Goal: Task Accomplishment & Management: Manage account settings

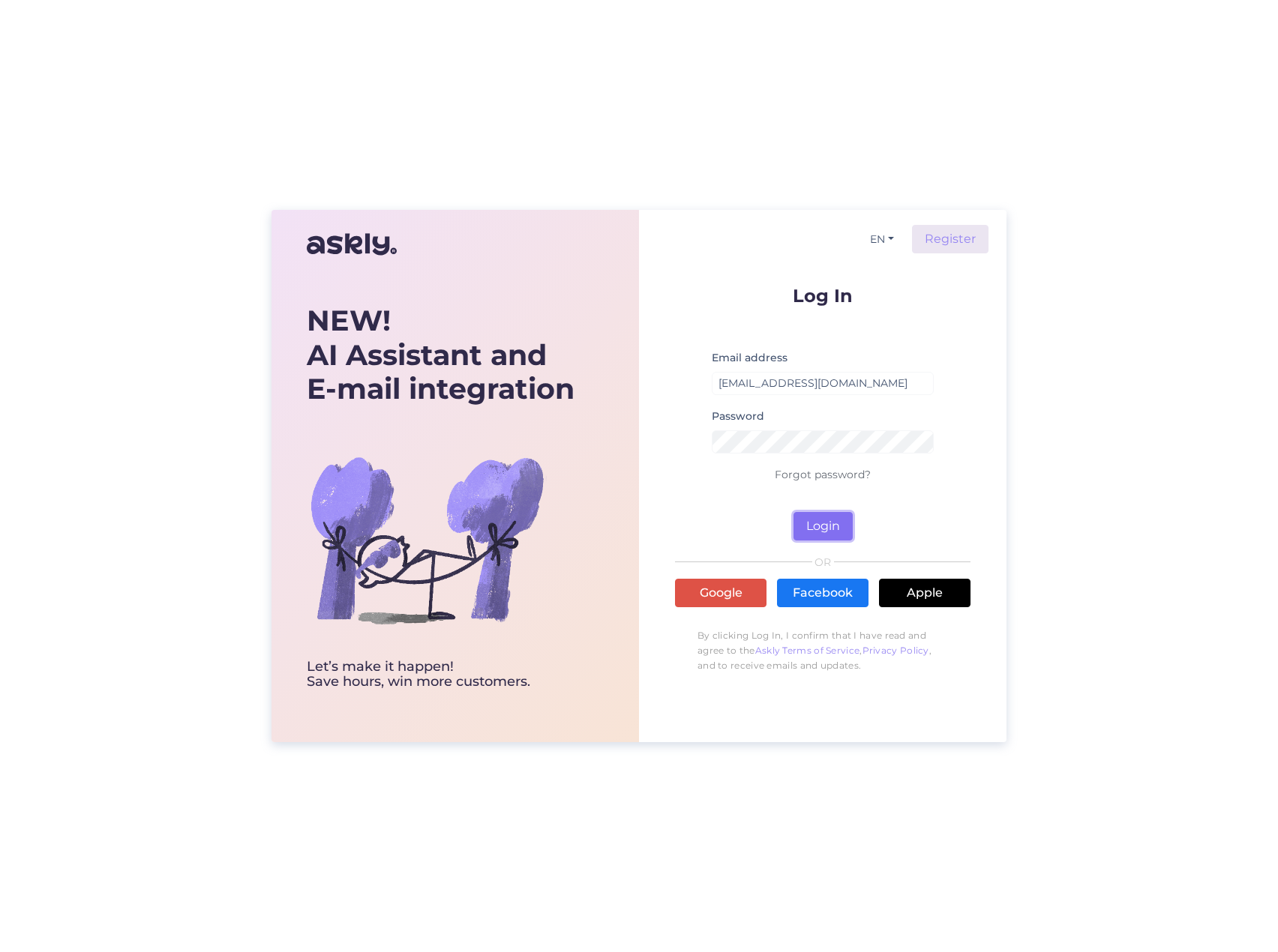
click at [825, 532] on button "Login" at bounding box center [823, 526] width 59 height 29
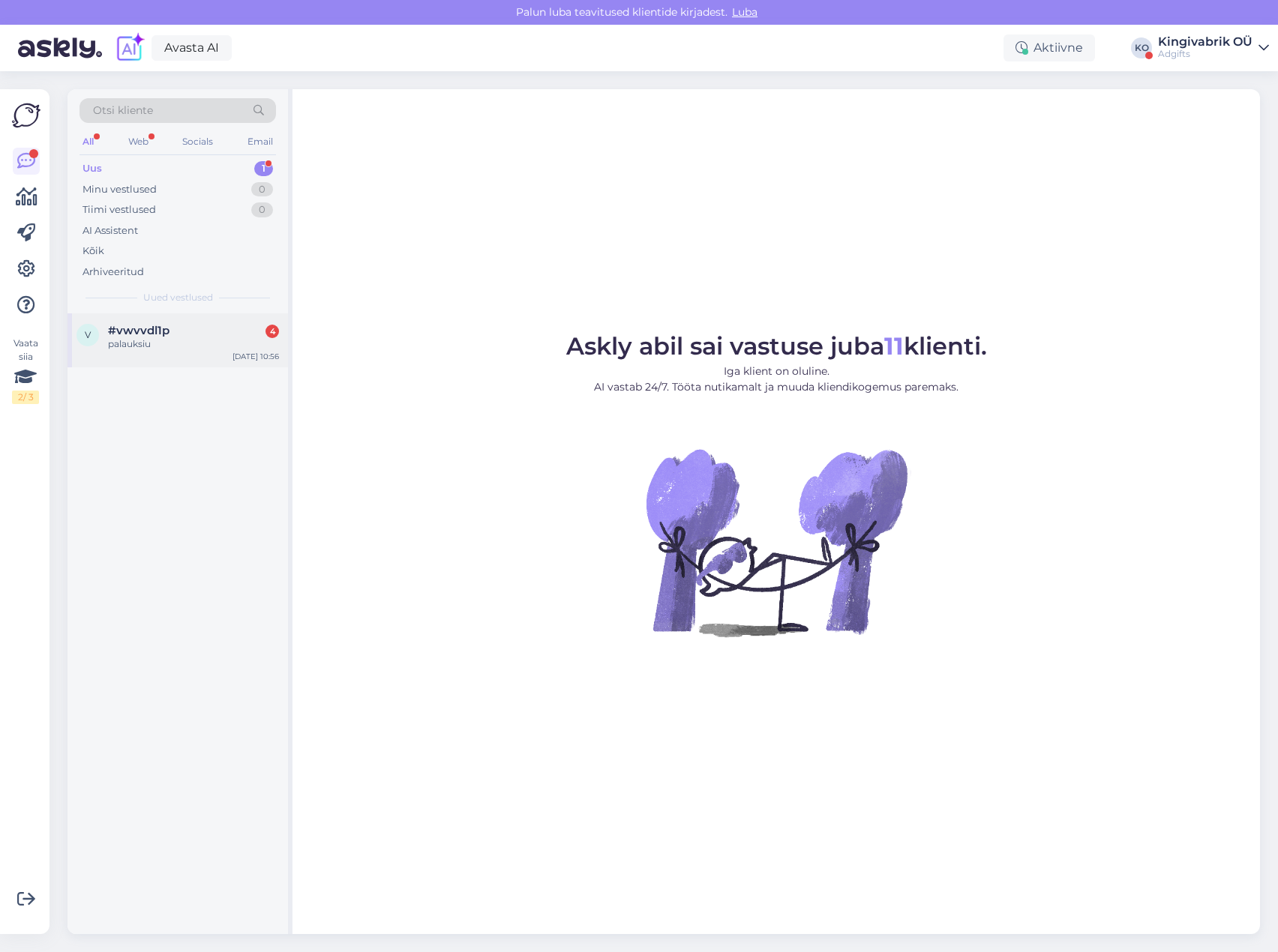
click at [159, 338] on div "palauksiu" at bounding box center [194, 343] width 171 height 13
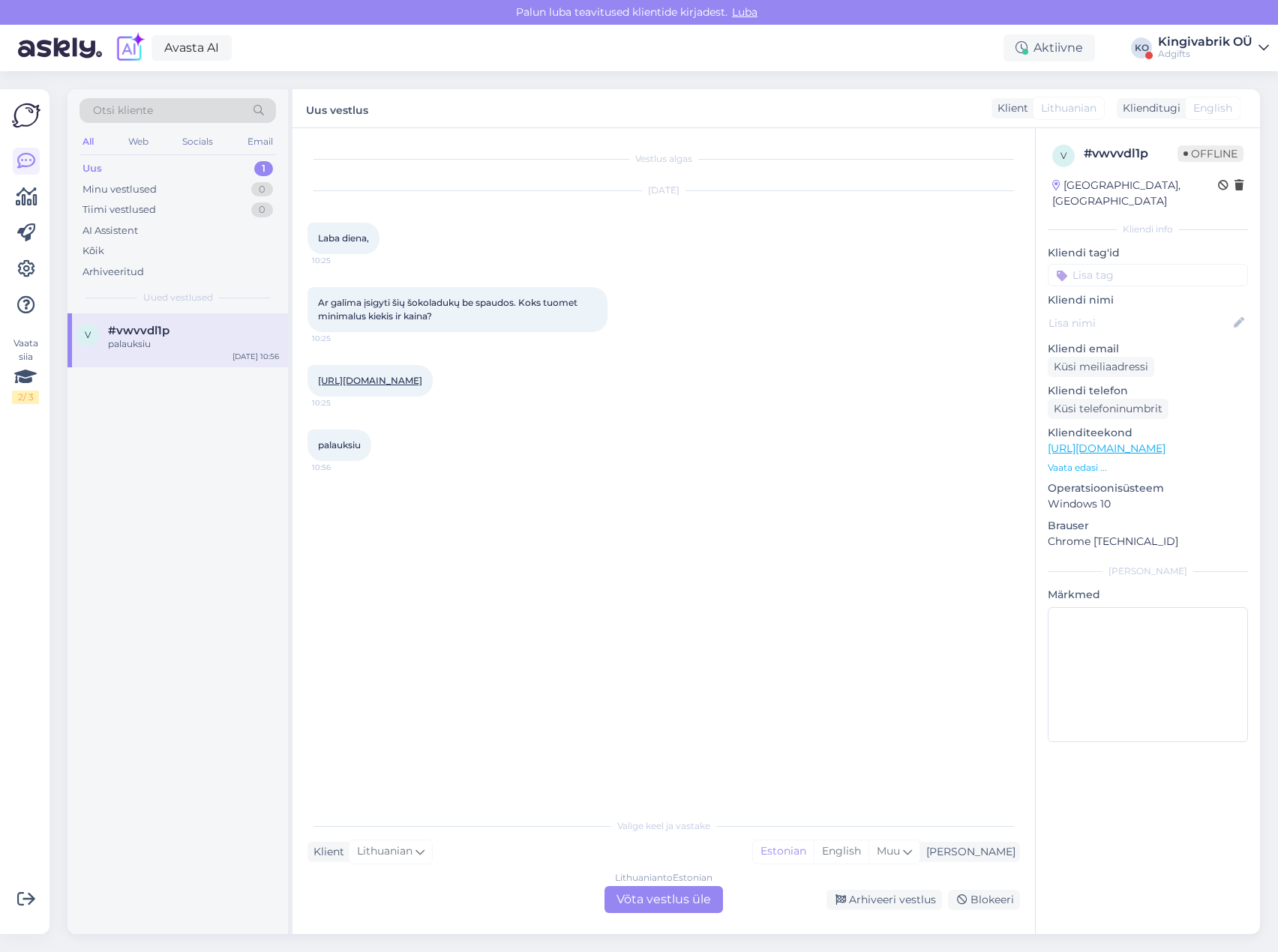
click at [646, 901] on div "Lithuanian to Estonian Võta vestlus üle" at bounding box center [664, 899] width 118 height 27
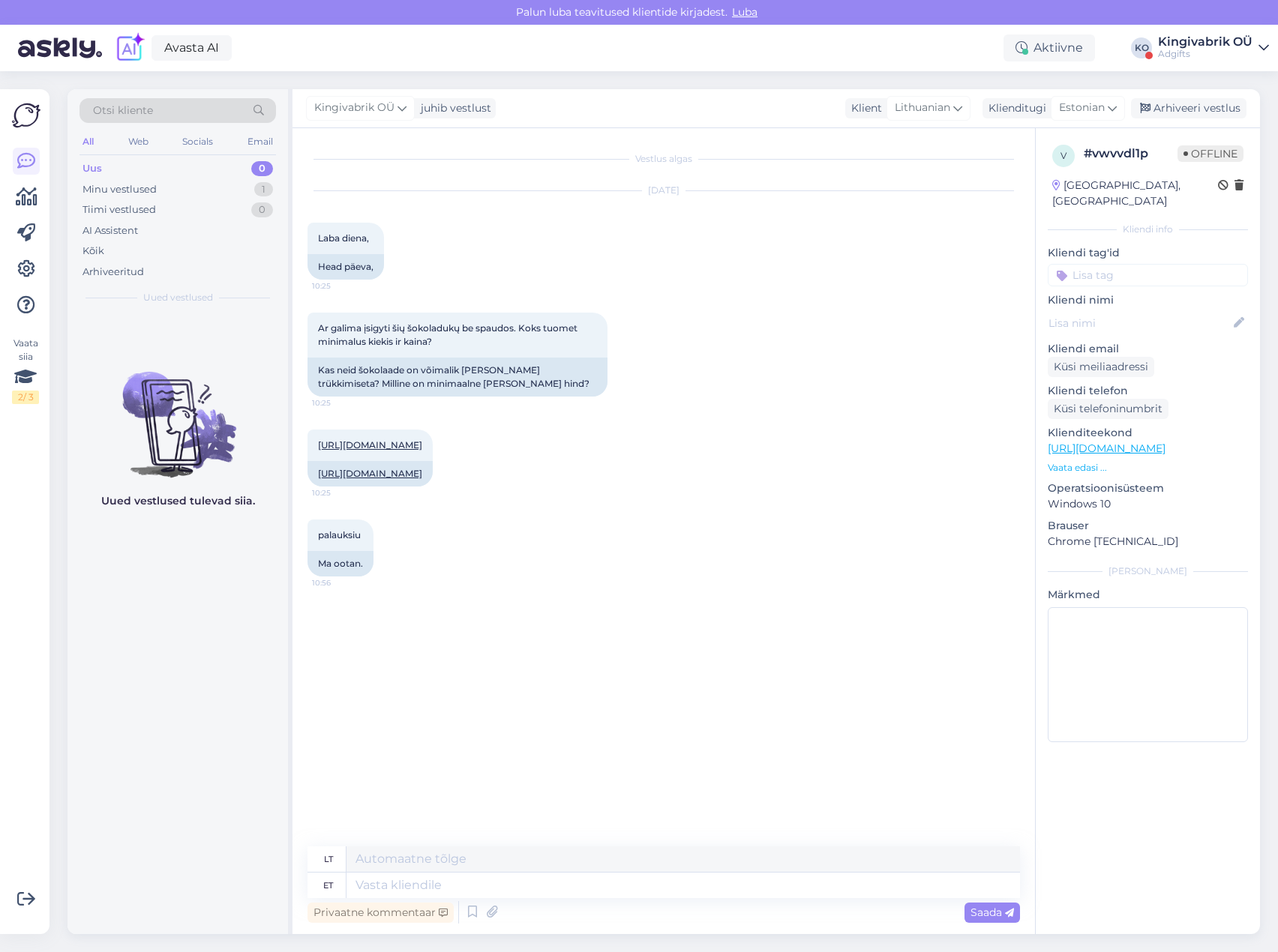
click at [1251, 40] on div "Kingivabrik OÜ" at bounding box center [1205, 41] width 94 height 12
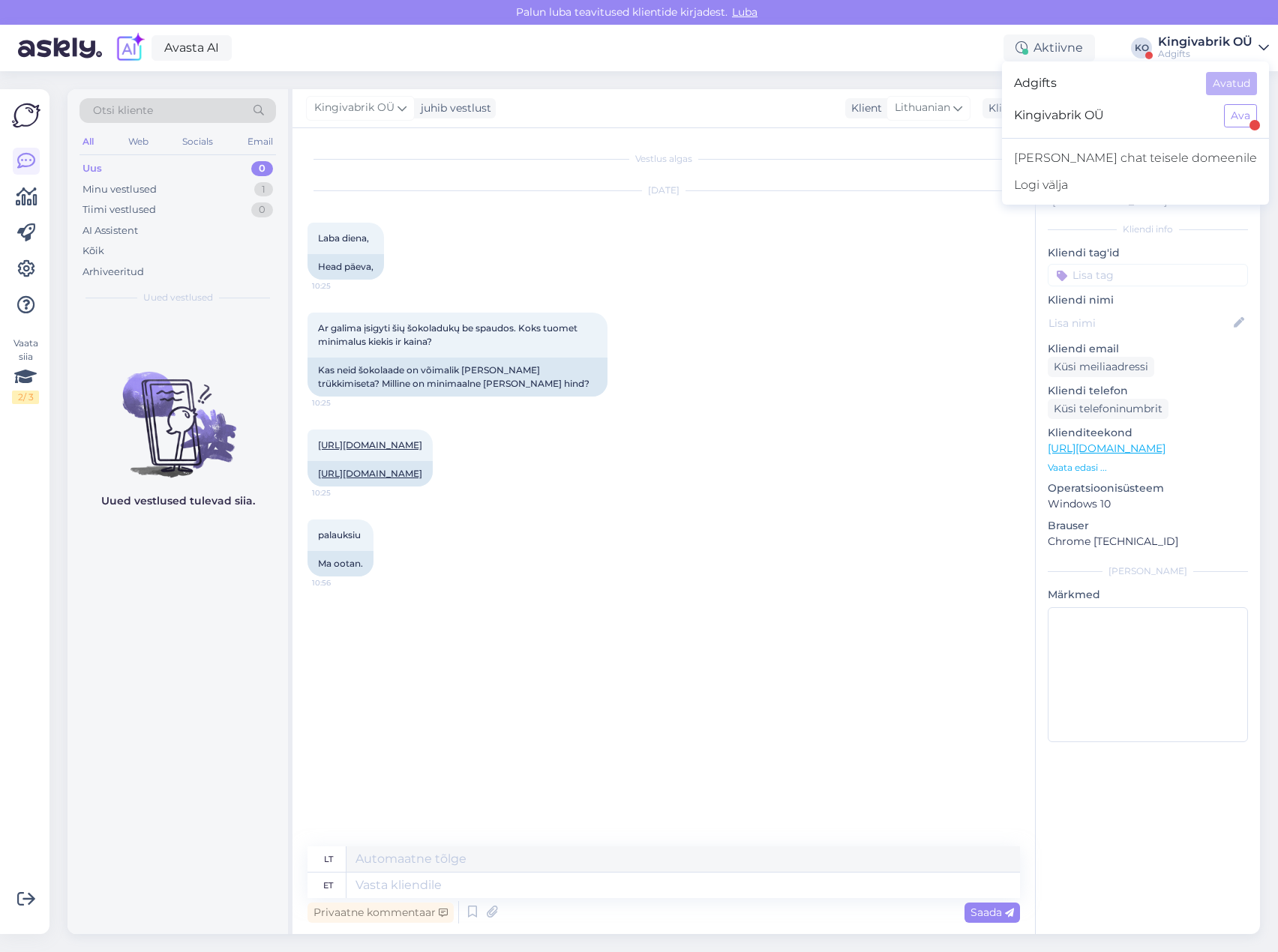
click at [812, 373] on div "Ar galima įsigyti šių šokoladukų be spaudos. Koks tuomet minimalus kiekis ir ka…" at bounding box center [664, 354] width 713 height 117
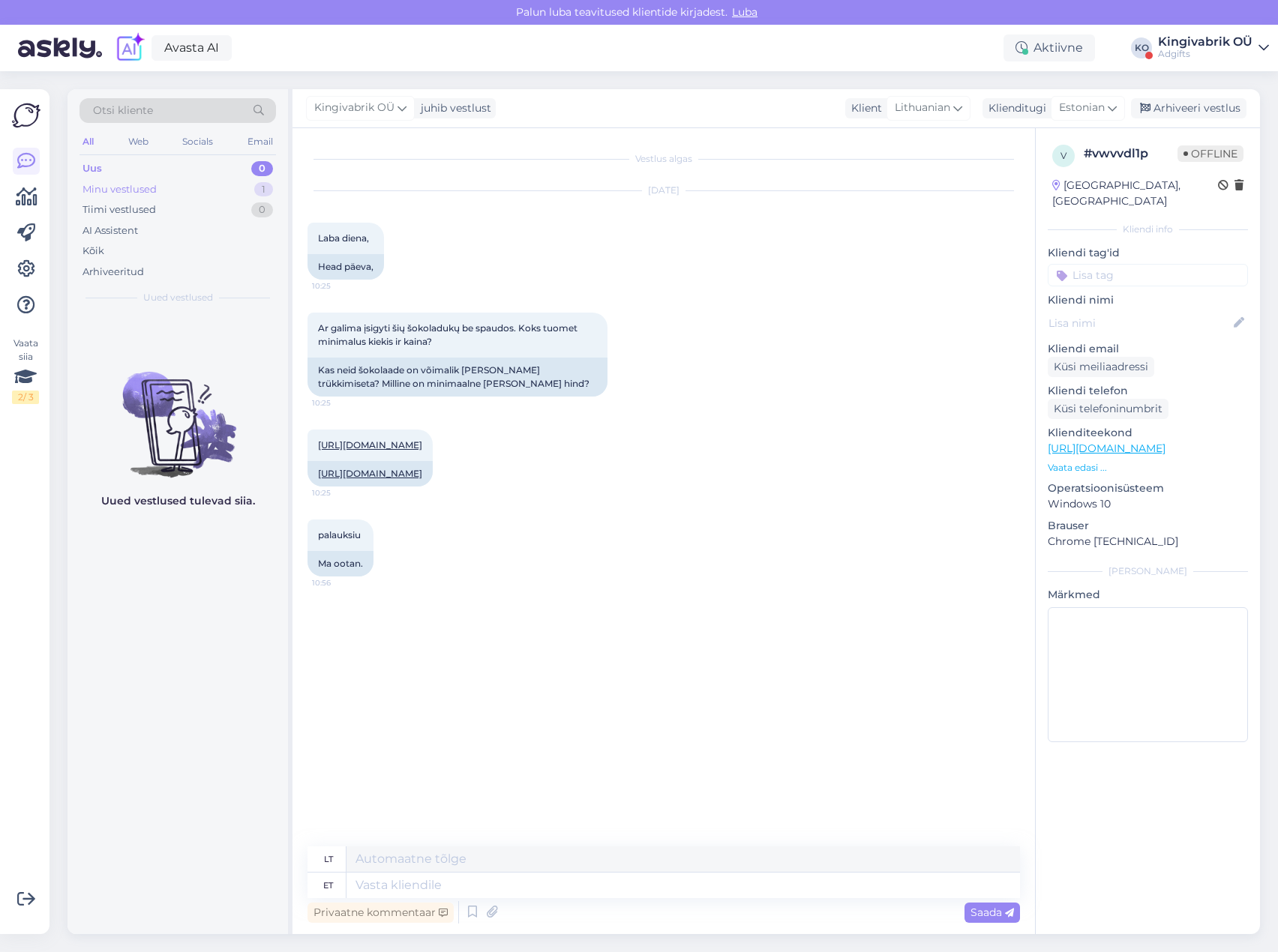
click at [136, 185] on div "Minu vestlused" at bounding box center [119, 189] width 74 height 15
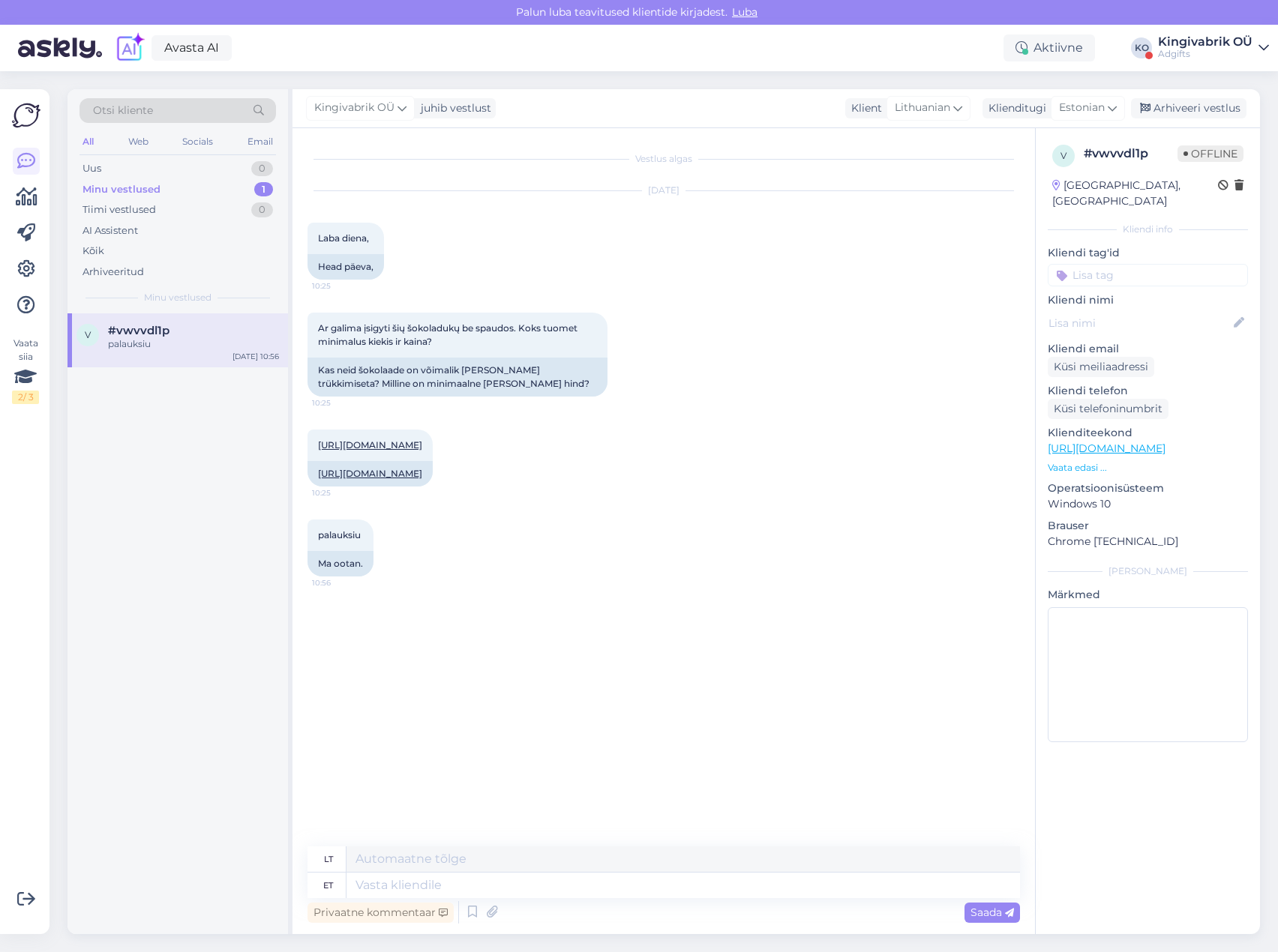
click at [173, 347] on div "palauksiu" at bounding box center [194, 343] width 171 height 13
click at [1255, 47] on link "Kingivabrik OÜ Adgifts" at bounding box center [1213, 47] width 111 height 24
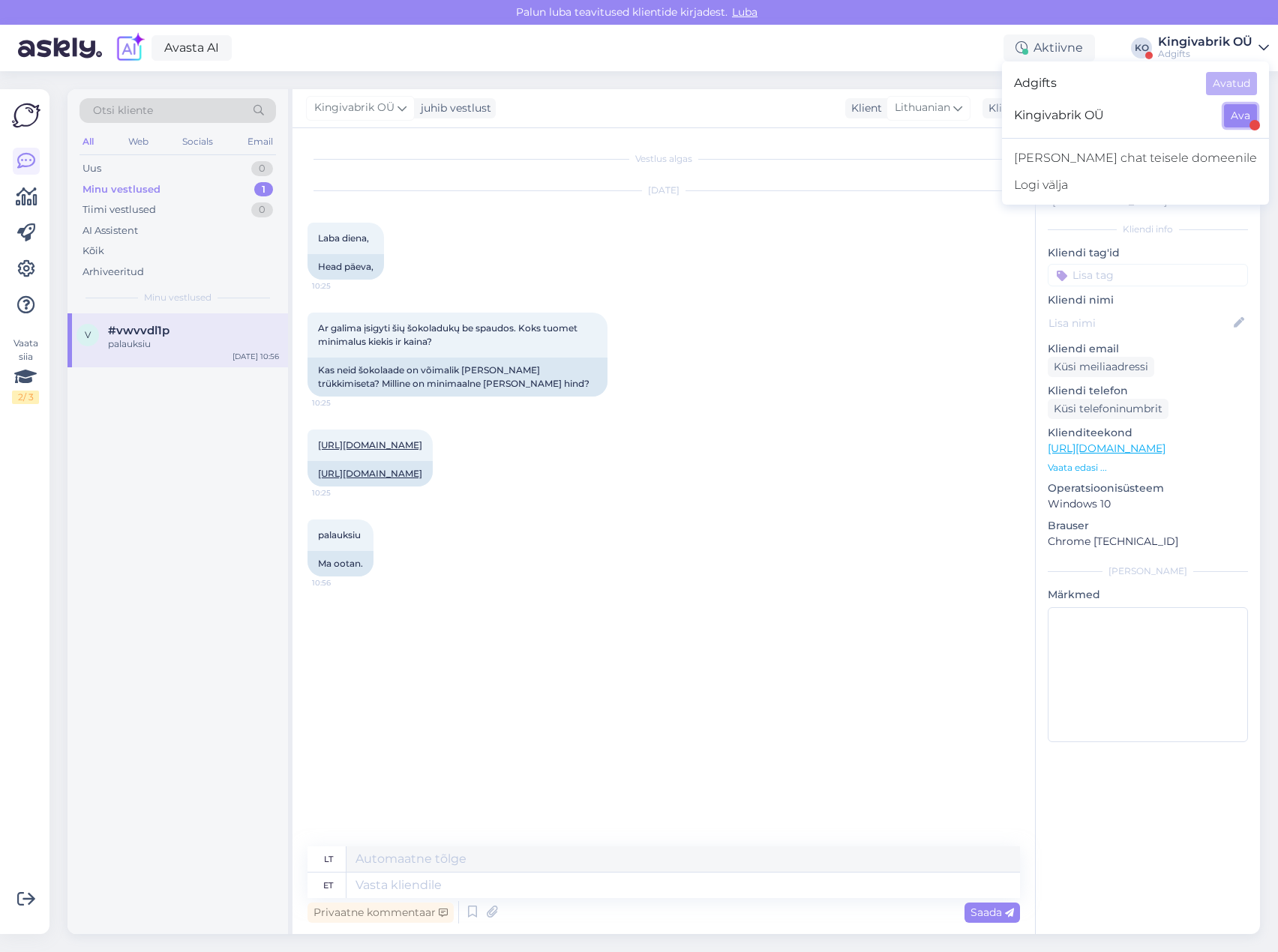
click at [1241, 114] on button "Ava" at bounding box center [1241, 116] width 33 height 23
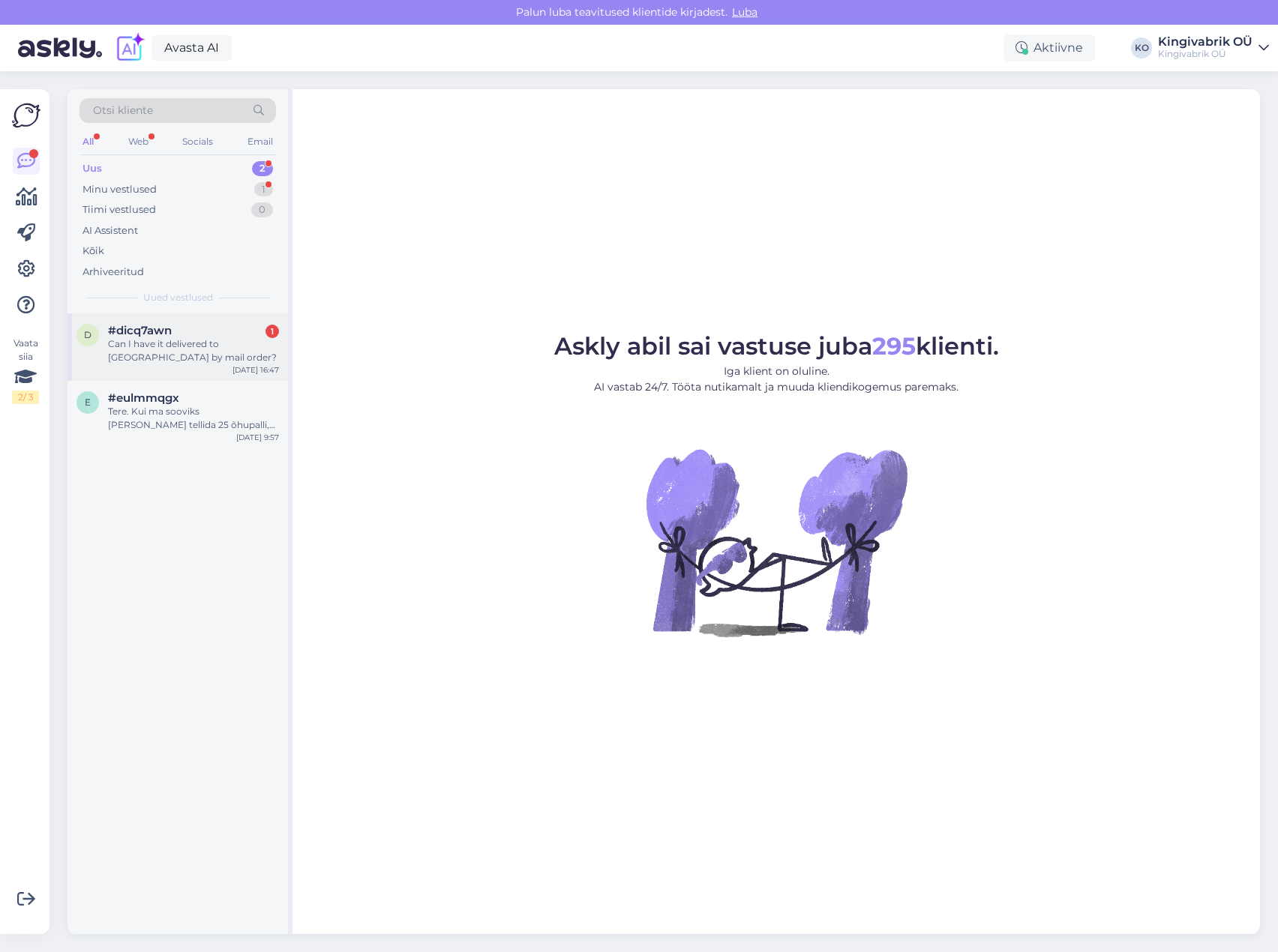
click at [189, 344] on div "Can I have it delivered to [GEOGRAPHIC_DATA] by mail order?" at bounding box center [194, 350] width 171 height 27
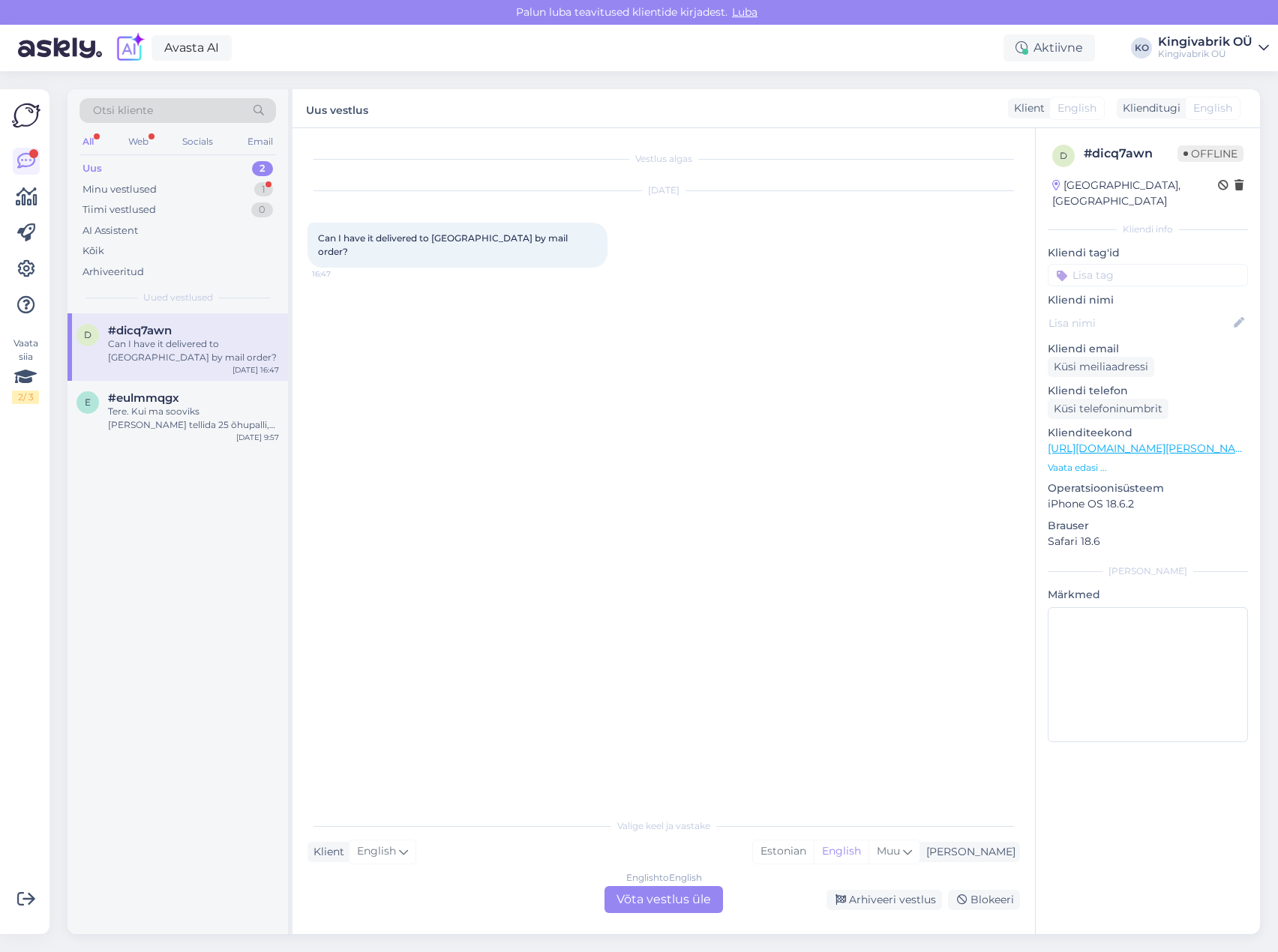
click at [1261, 50] on icon at bounding box center [1263, 47] width 10 height 12
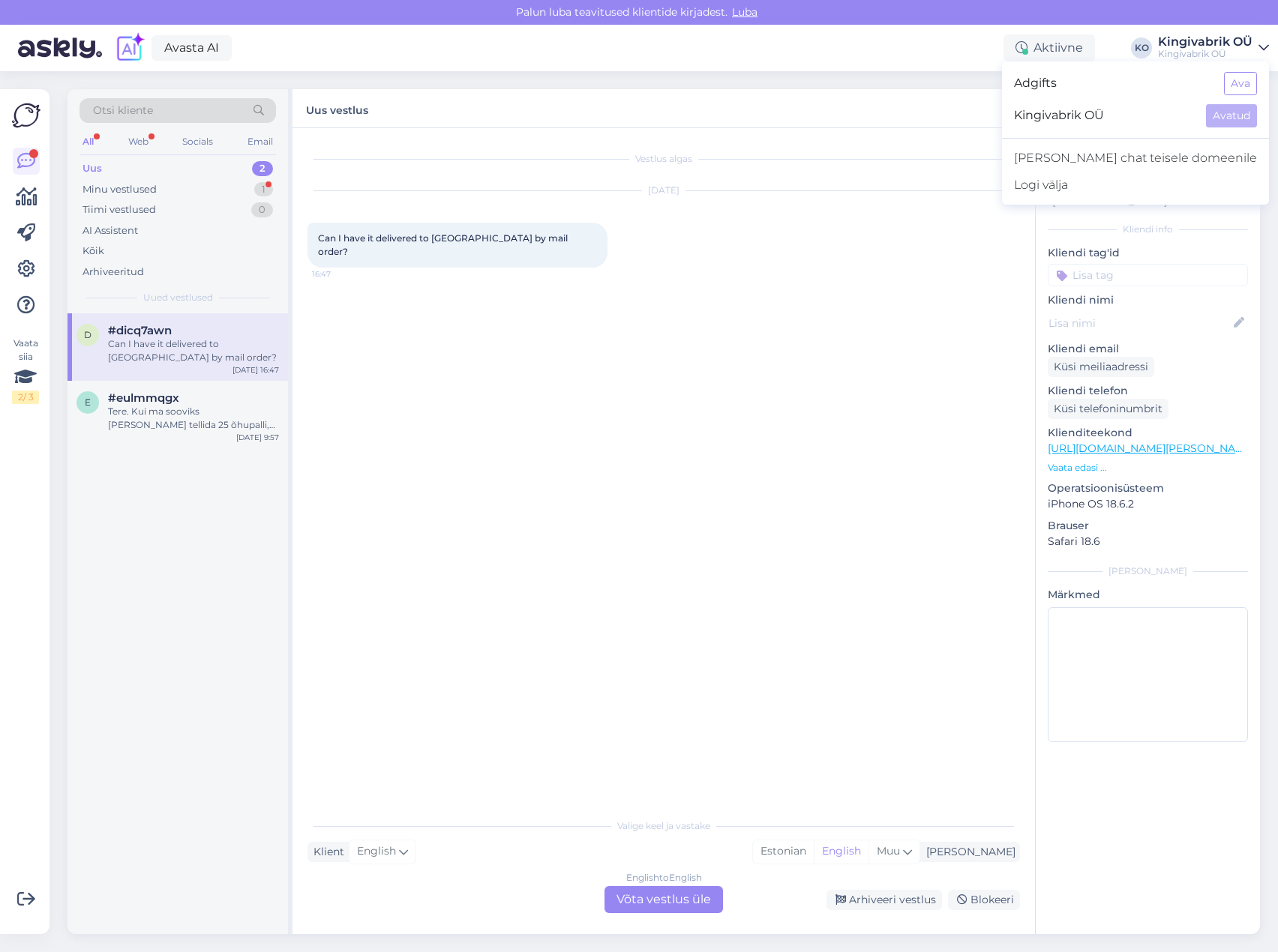
click at [657, 898] on div "English to English Võta vestlus üle" at bounding box center [664, 899] width 118 height 27
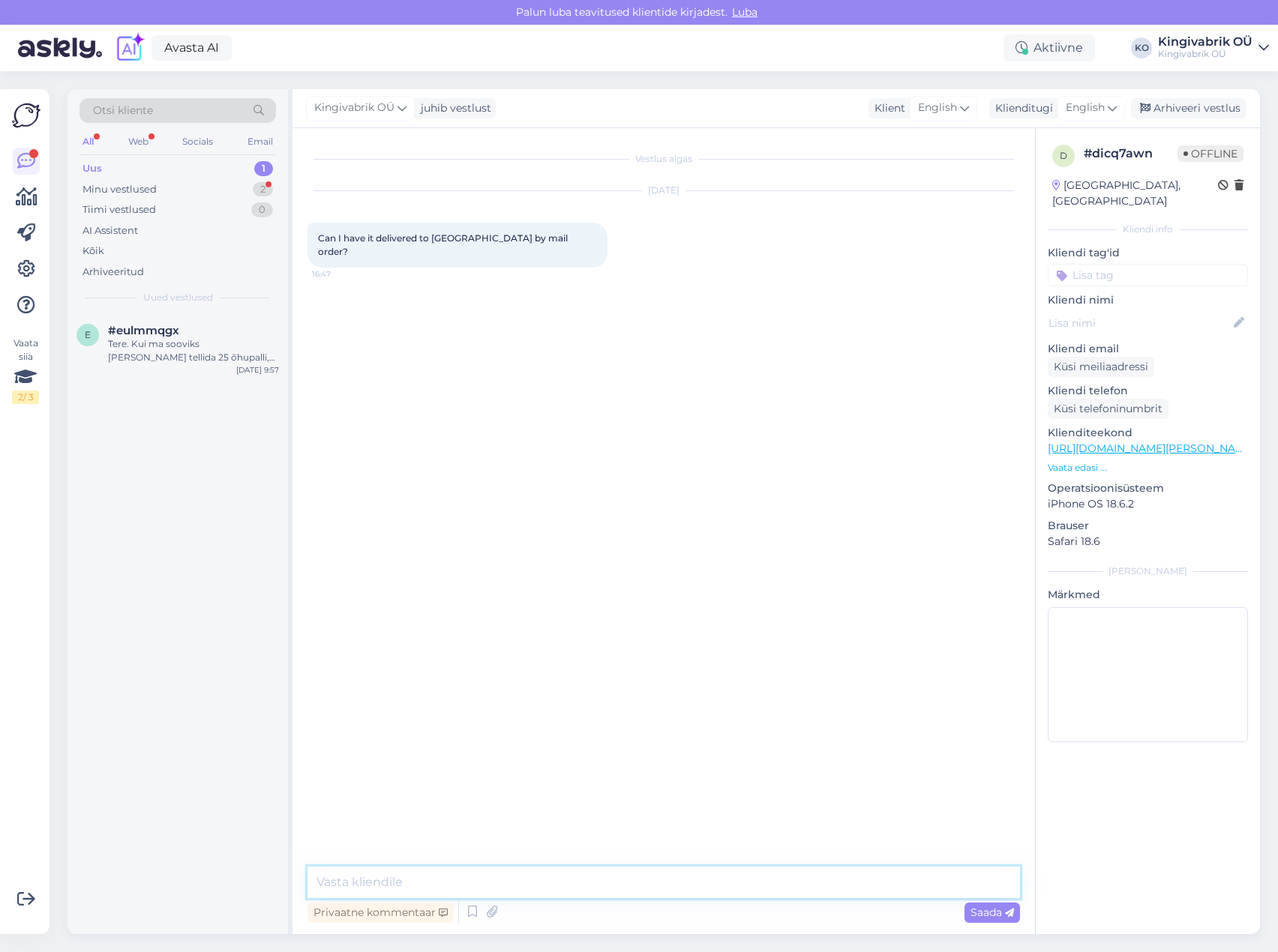
click at [452, 887] on textarea at bounding box center [664, 882] width 713 height 31
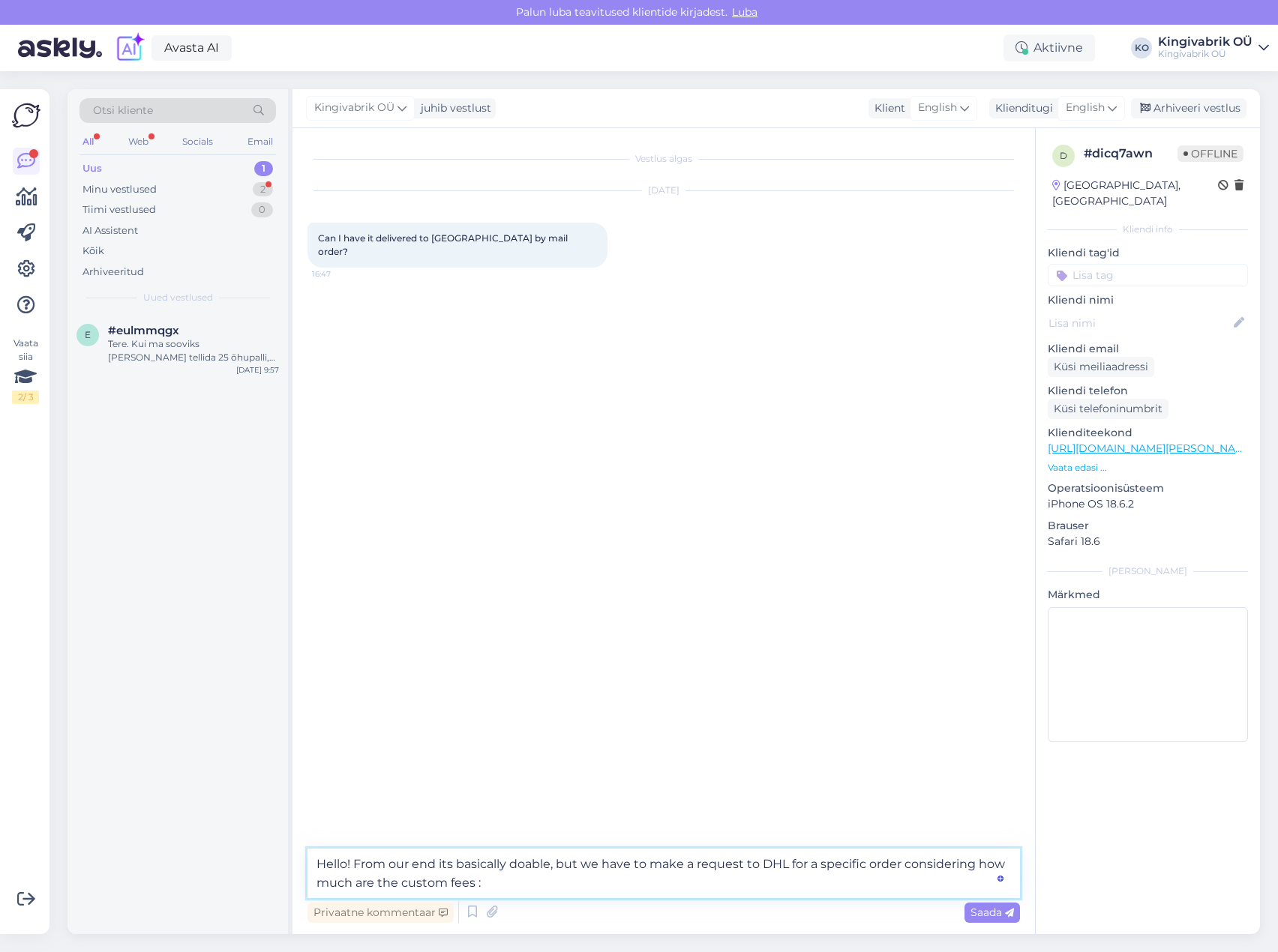
type textarea "Hello! From our end its basically doable, but we have to make a request to DHL …"
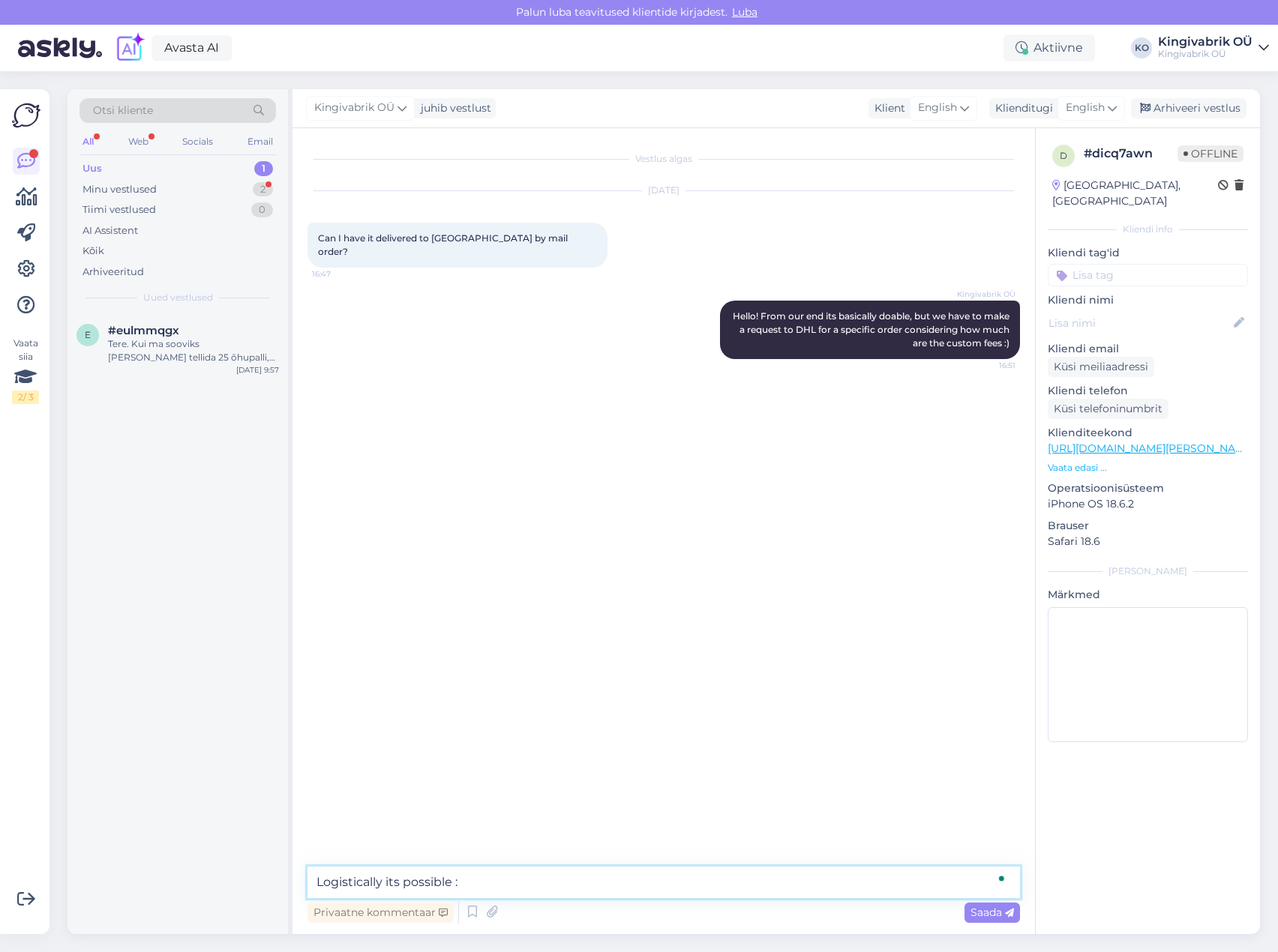
type textarea "Logistically its possible :)"
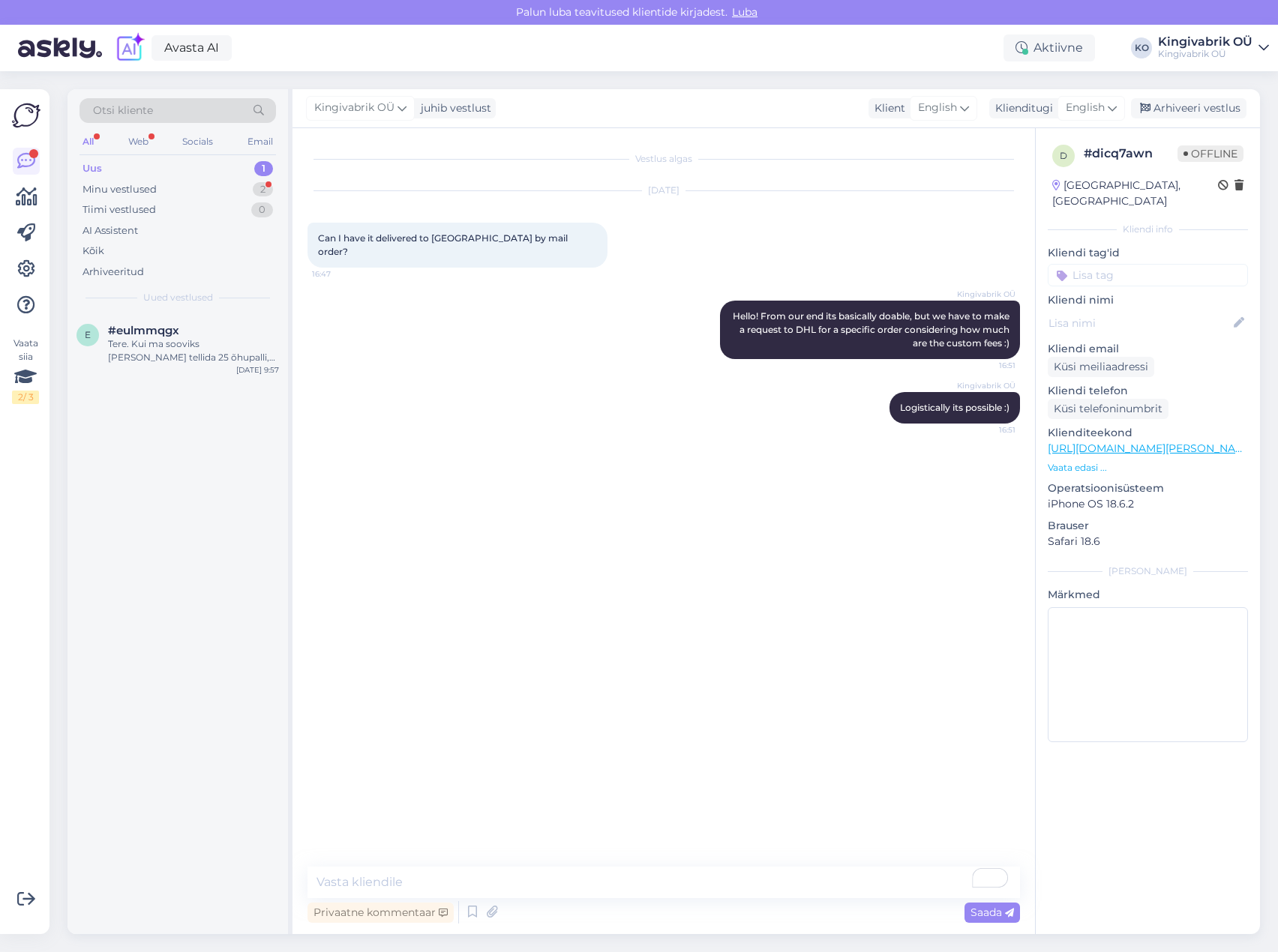
click at [1250, 57] on div "Kingivabrik OÜ" at bounding box center [1205, 54] width 94 height 12
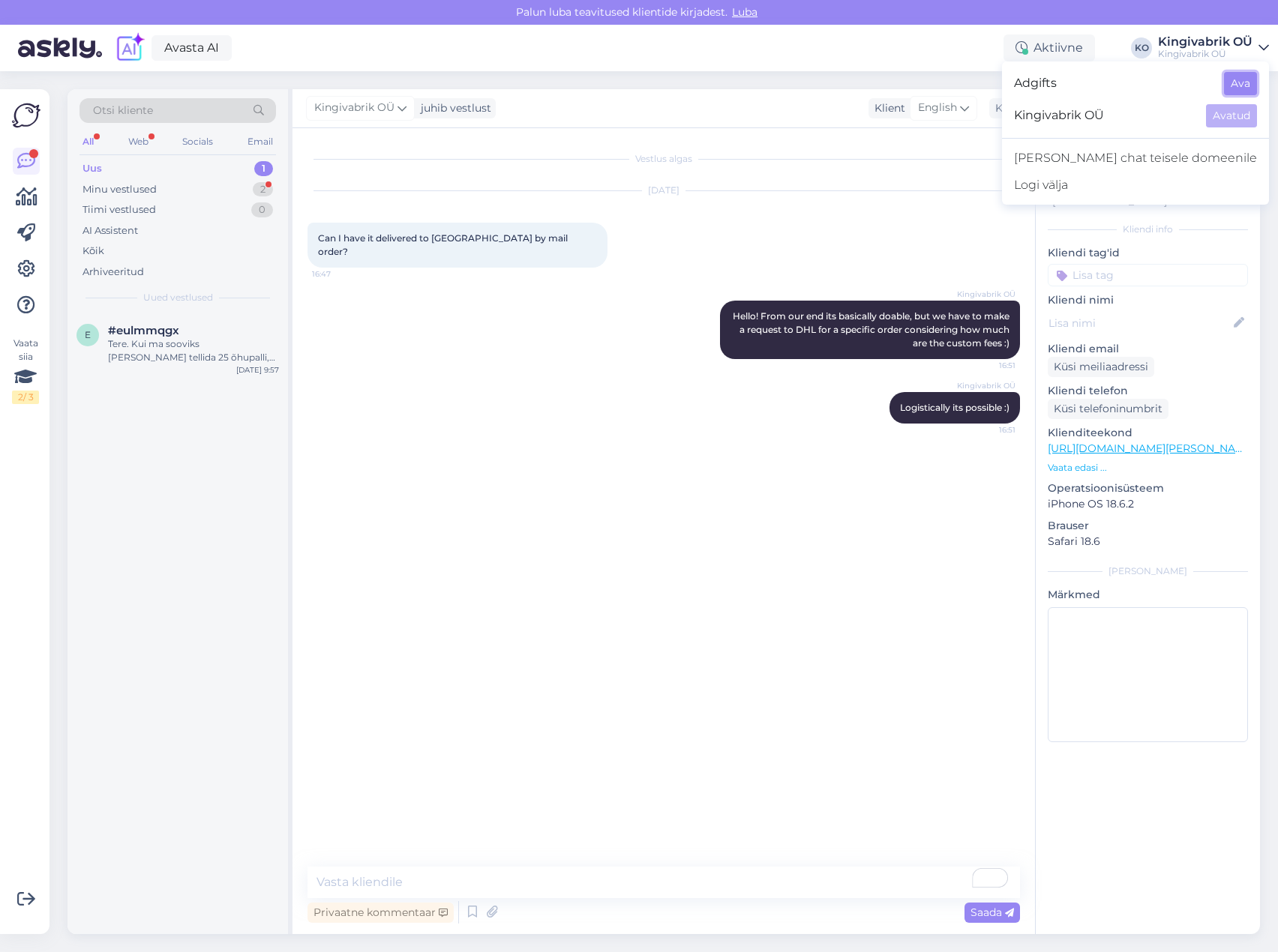
click at [1241, 79] on button "Ava" at bounding box center [1241, 83] width 33 height 23
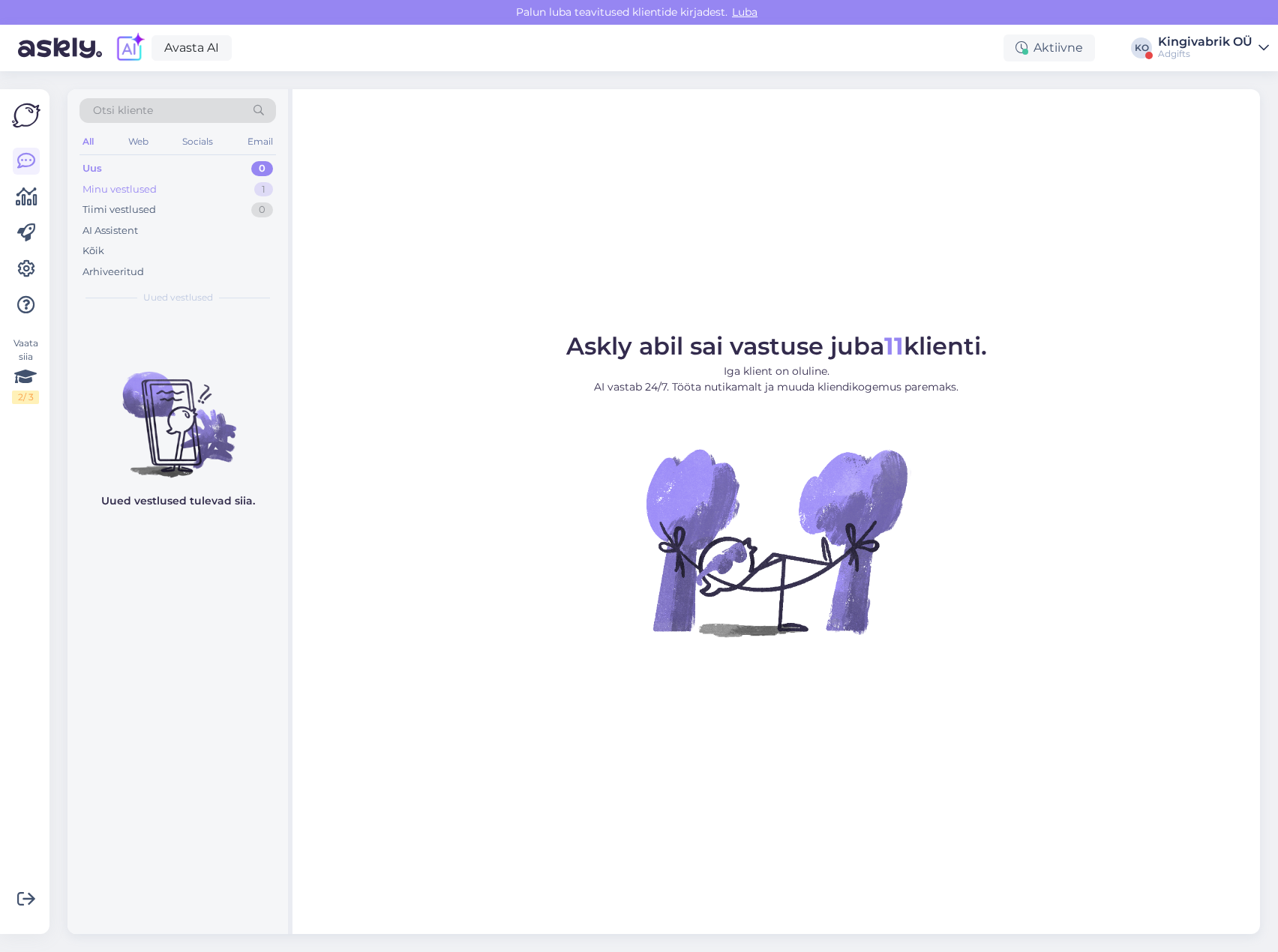
click at [141, 194] on div "Minu vestlused" at bounding box center [119, 189] width 74 height 15
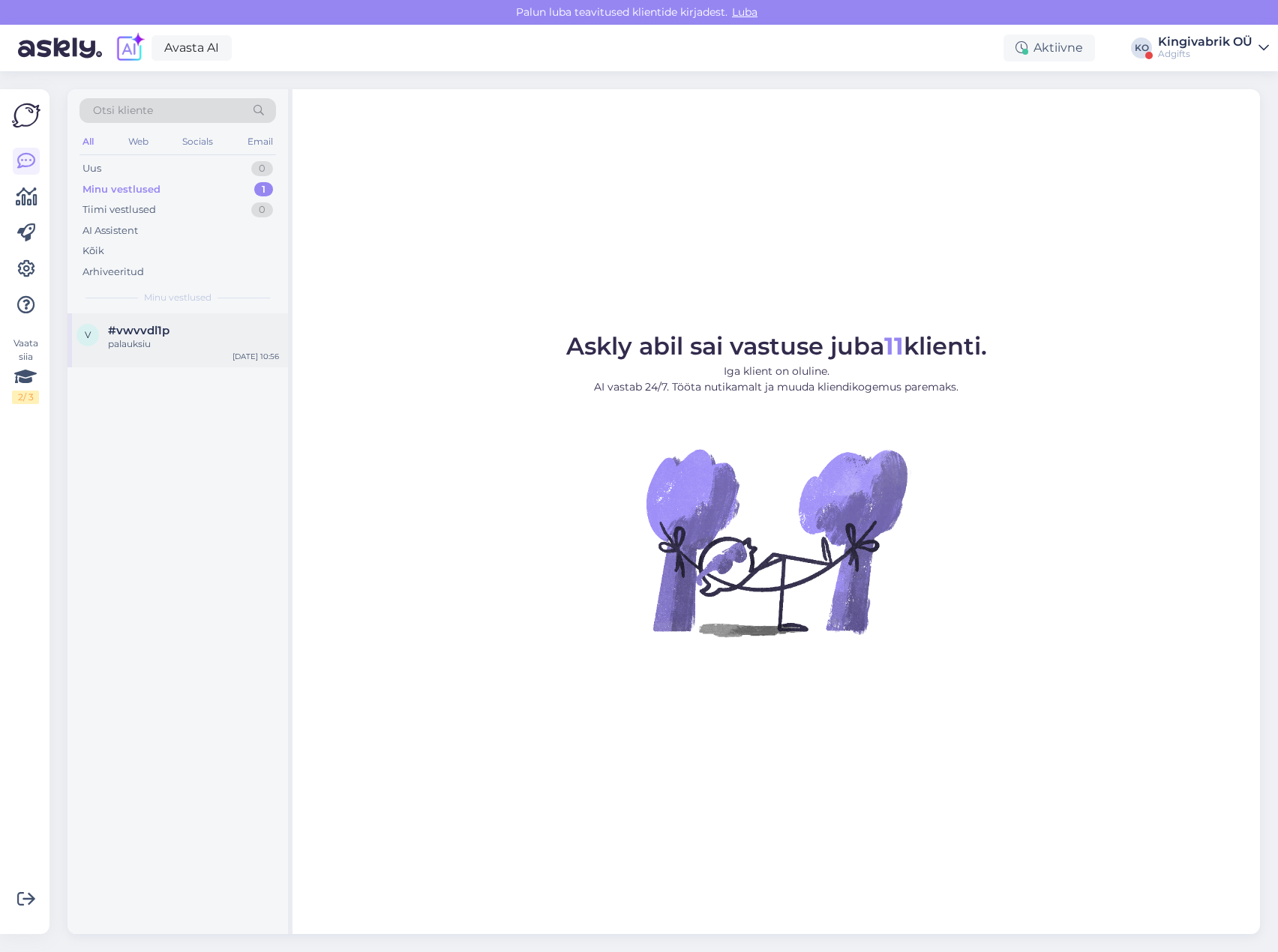
click at [170, 349] on div "palauksiu" at bounding box center [194, 343] width 171 height 13
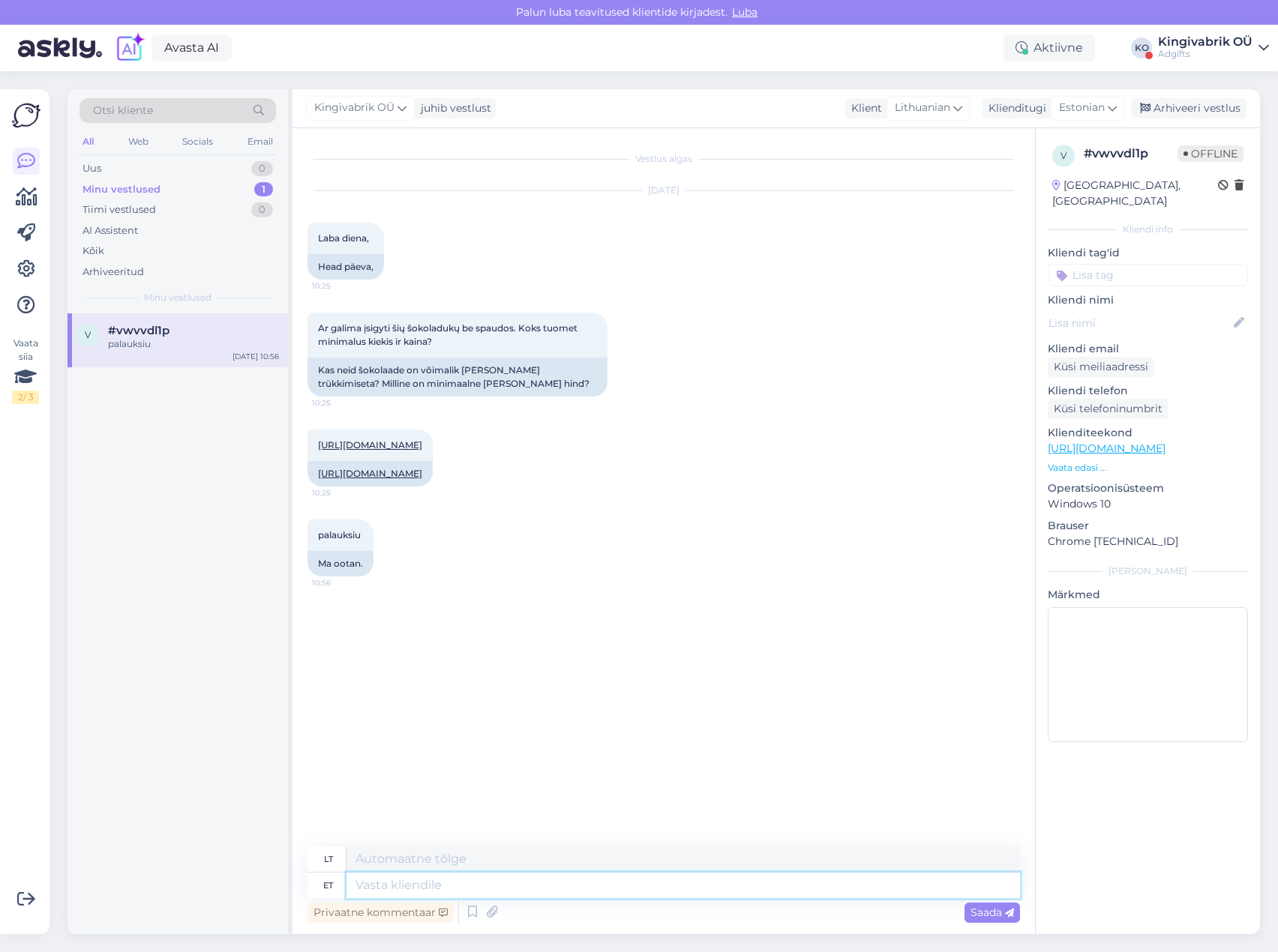
click at [372, 889] on textarea at bounding box center [683, 885] width 674 height 26
type textarea "Tere!"
type textarea "Sveiki!"
type textarea "Tere! Need š"
type textarea "Sveiki! Šie"
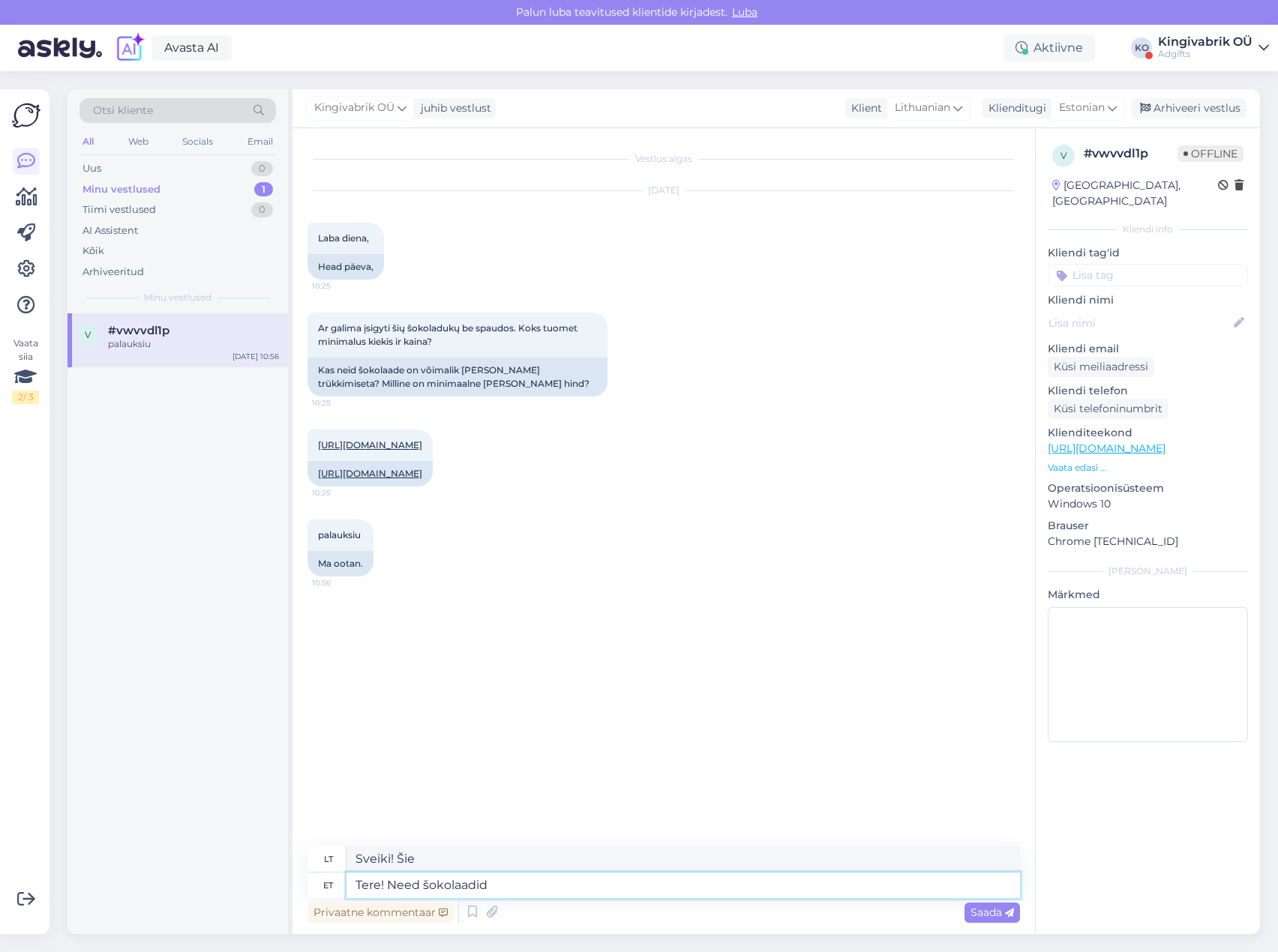
type textarea "Tere! Need šokolaadid o"
type textarea "Sveiki! Šie šokoladai"
type textarea "Tere! Need šokolaadid on"
type textarea "Sveiki! Šie šokoladai yra"
type textarea "Tere! Need šokolaadid on eritellimuse pe"
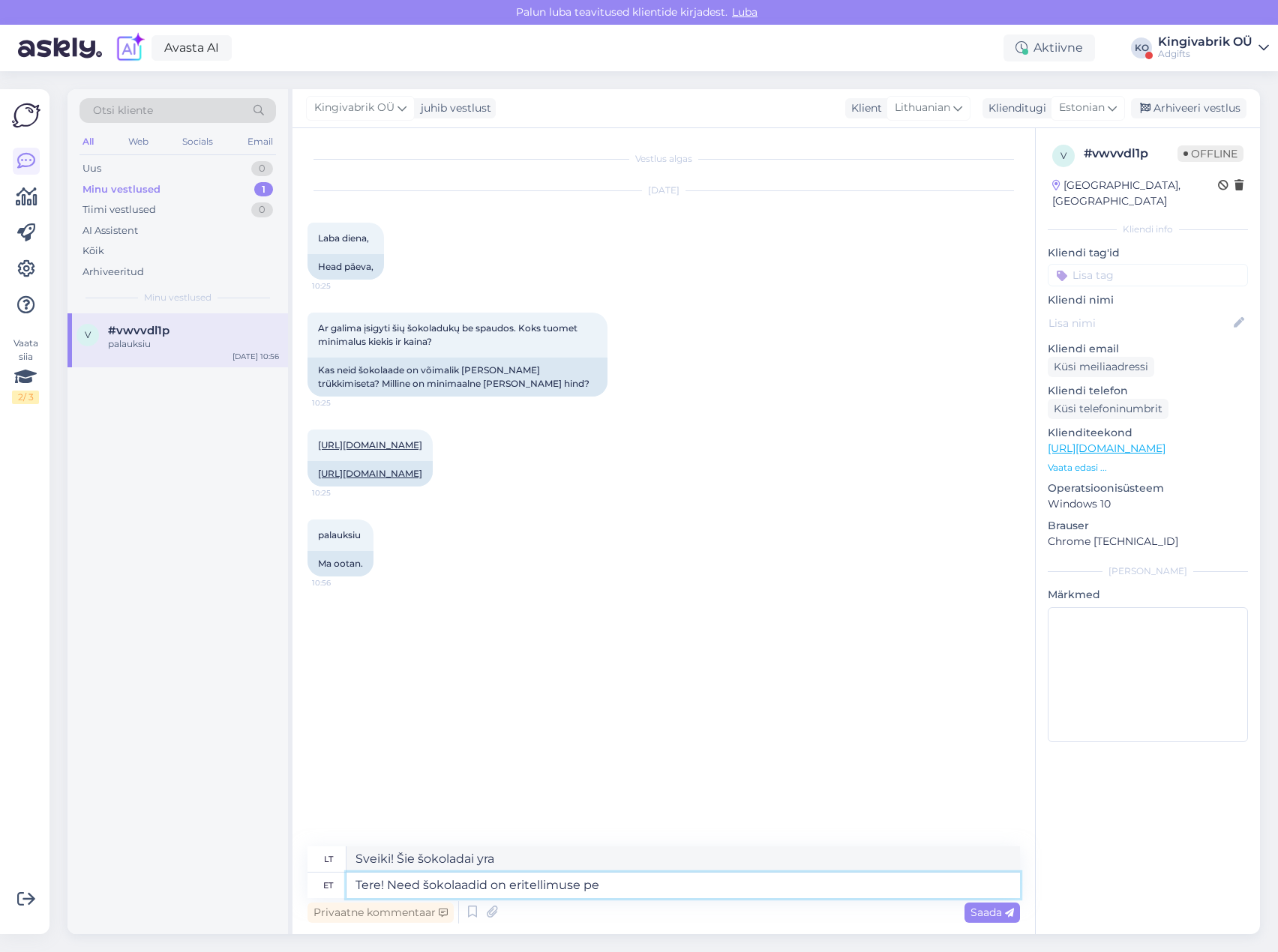
type textarea "Sveiki! Šie šokoladai užsakomi pagal specialų užsakymą."
type textarea "Tere! Need šokolaadid on eritellimuse [PERSON_NAME]"
type textarea "Sveiki! Šie šokoladai yra specialus užsakymas."
type textarea "Tere! Need šokolaadid on eritellimuse [PERSON_NAME], seega"
type textarea "Sveiki! Šie šokoladai yra specialūs užsakymai, todėl"
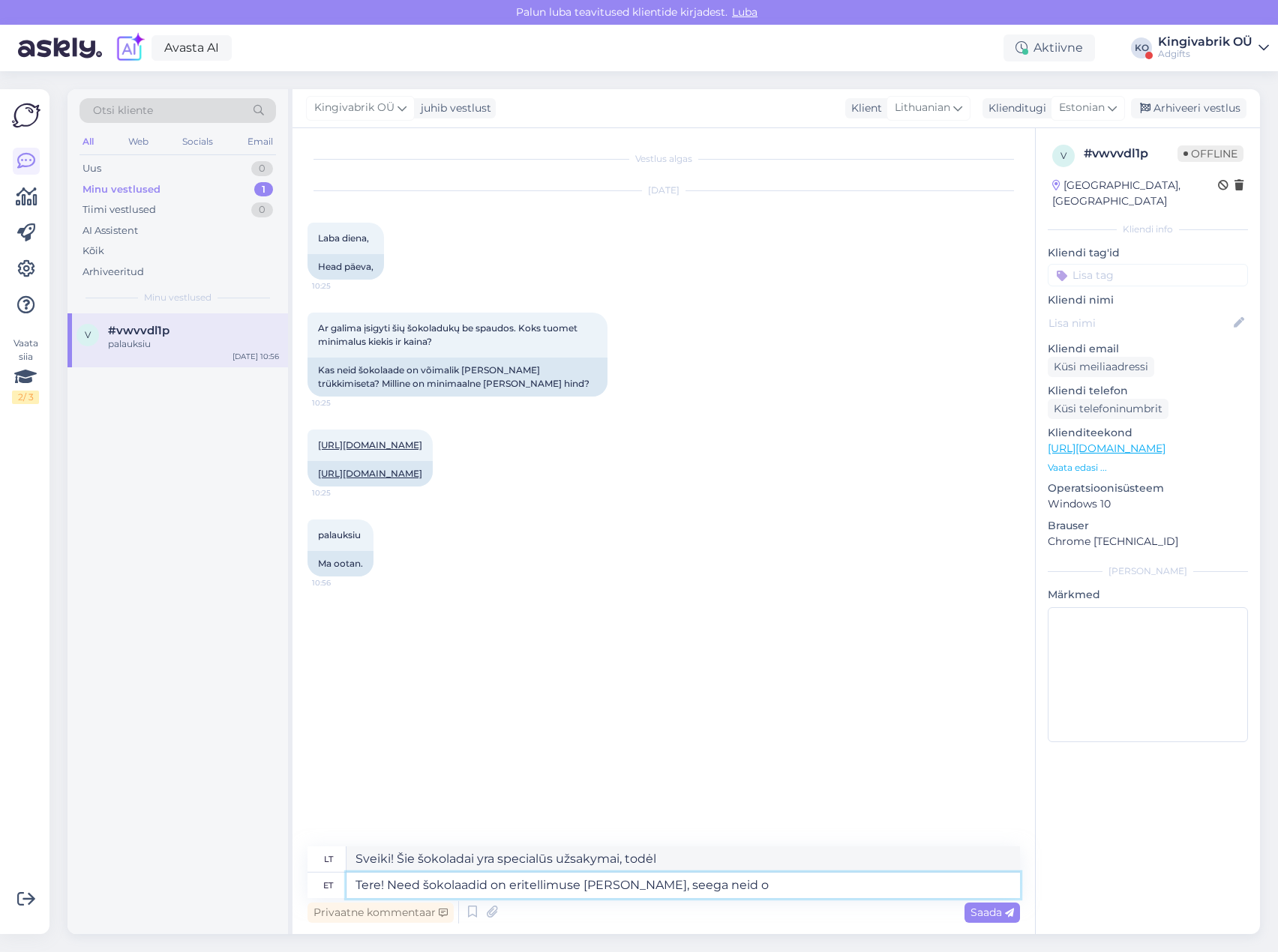
type textarea "Tere! Need šokolaadid on eritellimuse [PERSON_NAME], seega neid on"
type textarea "Sveiki! Šie šokoladai yra specialūs užsakymai, todėl jie"
type textarea "Tere! Need šokolaadid on eritellimuse [PERSON_NAME], seega neid on si"
type textarea "Sveiki! Šie šokoladai yra specialūs užsakymai, todėl [PERSON_NAME]"
type textarea "Tere! Need šokolaadid on eritellimuse [PERSON_NAME], seega neid on siiski v"
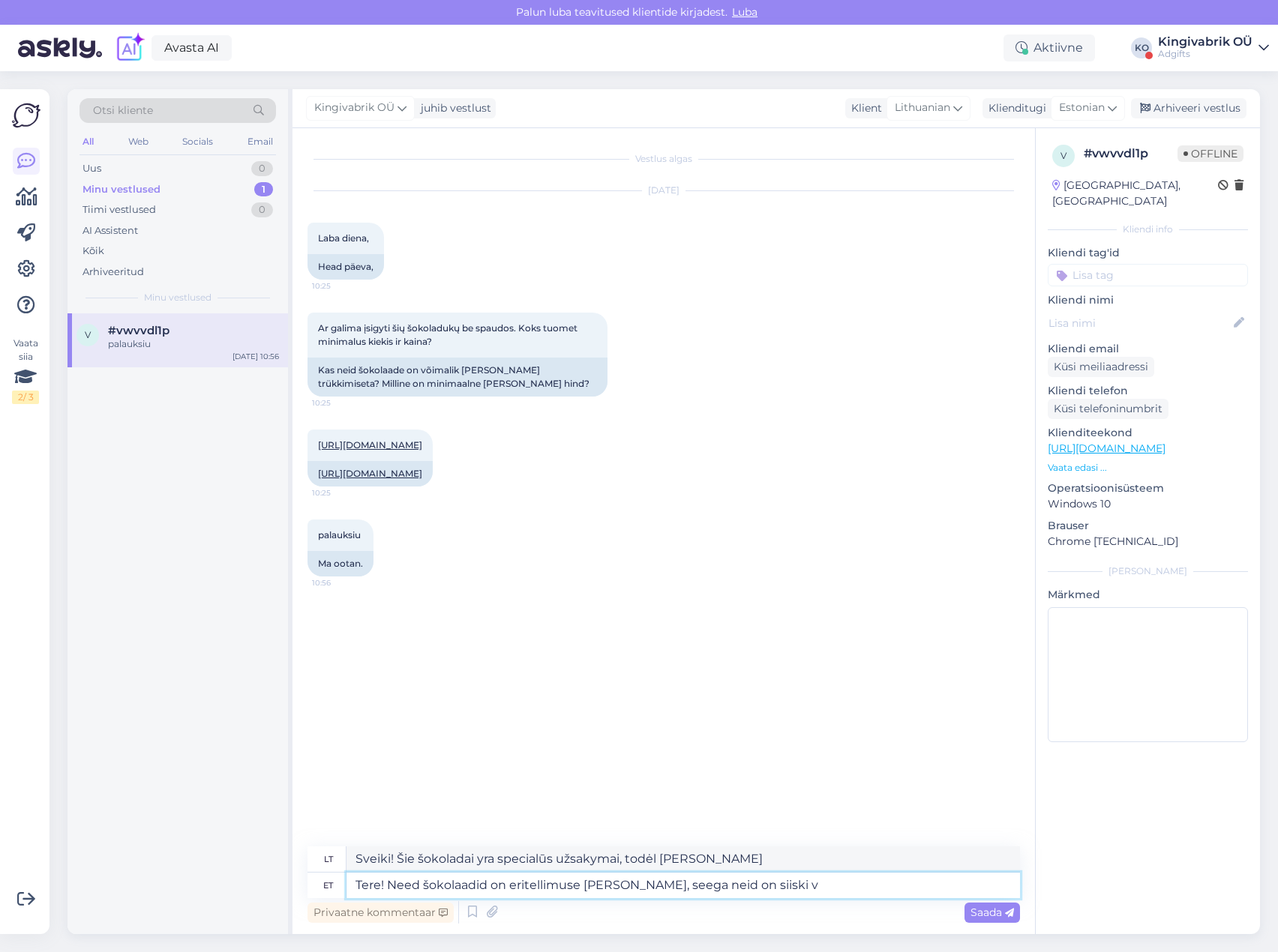
type textarea "Sveiki! Šie šokoladai yra specialūs užsakymai, todėl jų dar yra."
type textarea "Tere! Need šokolaadid on eritellimuse [PERSON_NAME], seega neid on siiski võima…"
type textarea "Sveiki! Šie šokoladai yra specialūs užsakymai, todėl juos vis [PERSON_NAME] pag…"
type textarea "Tere! Need šokolaadid on eritellimuse [PERSON_NAME], seega neid on siiski võima…"
type textarea "Sveiki! Šie šokoladai gaminami pagal užsakymą, todėl juos vis [PERSON_NAME] pag…"
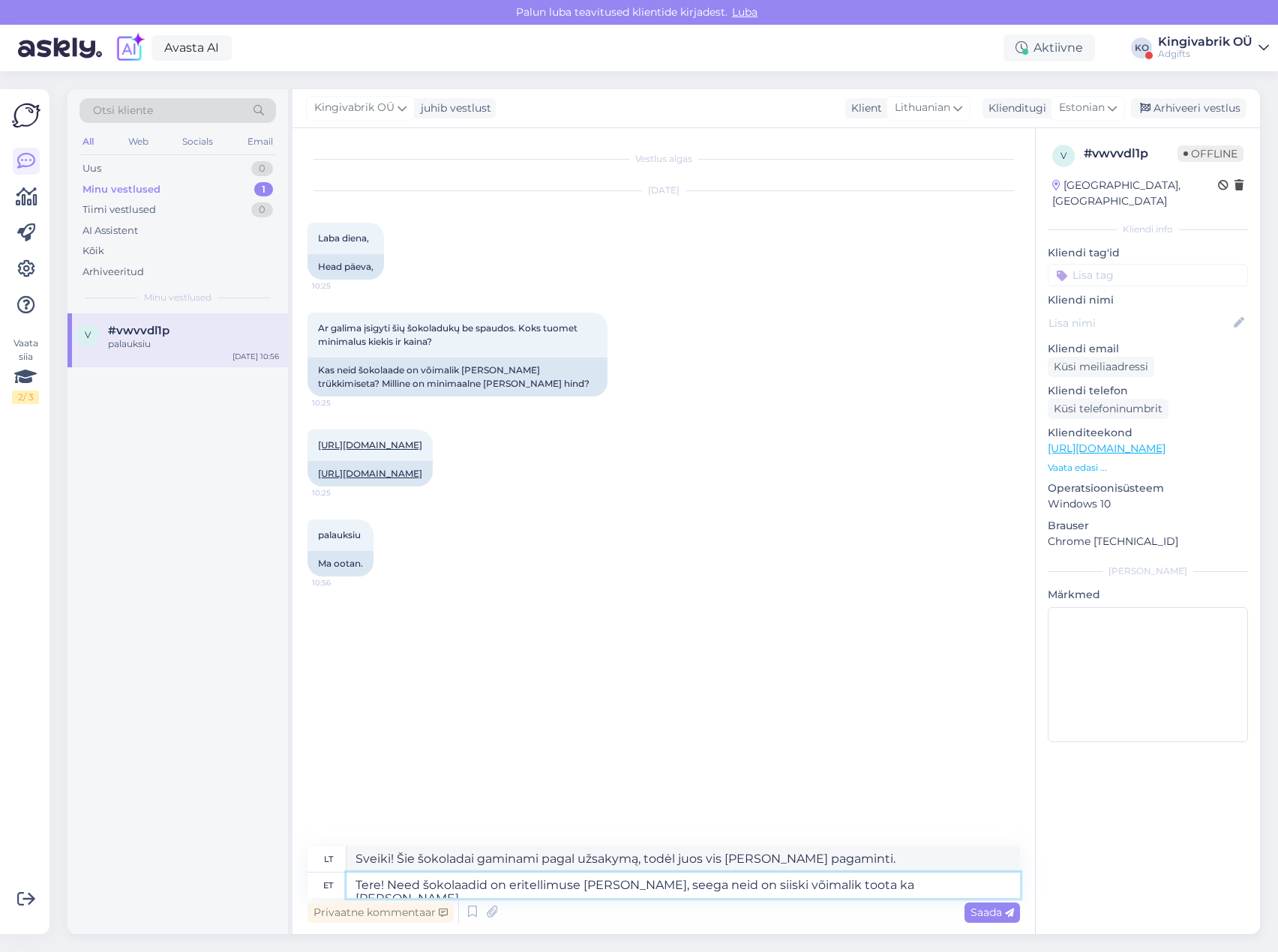
type textarea "Tere! Need šokolaadid on eritellimuse [PERSON_NAME], seega neid on siiski võima…"
type textarea "Sveiki! Šie šokoladai gaminami pagal užsakymą, todėl juos vis [PERSON_NAME] pag…"
type textarea "Tere! Need šokolaadid on eritellimuse [PERSON_NAME], seega neid on siiski võima…"
type textarea "Sveiki! Šie šokoladai yra gaminami pagal užsakymą, todėl juos vis [PERSON_NAME]…"
type textarea "Tere! Need šokolaadid on eritellimuse [PERSON_NAME], seega neid on siiski võima…"
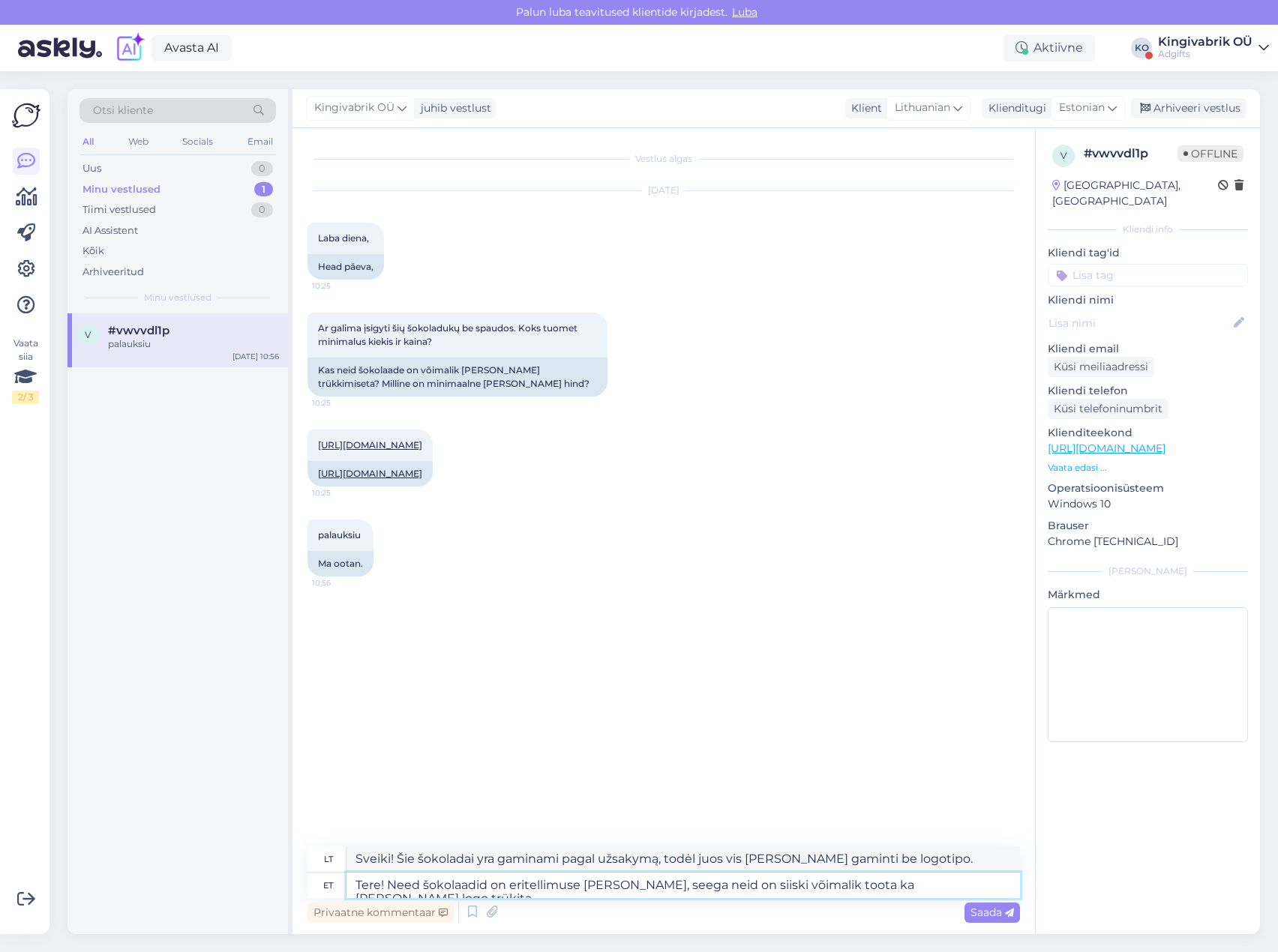
type textarea "Sveiki! Šie šokoladai yra gaminami pagal užsakymą, todėl juos vis [PERSON_NAME]…"
type textarea "Tere! Need šokolaadid on eritellimuse [PERSON_NAME], seega neid on siiski võima…"
type textarea "Sveiki! Šie šokoladai yra gaminami pagal užsakymą, todėl juos vis [PERSON_NAME]…"
type textarea "Tere! Need šokolaadid on eritellimuse [PERSON_NAME], seega neid on siiski võima…"
type textarea "Sveiki! Šie šokoladai gaminami pagal užsakymą, todėl juos vis [PERSON_NAME] pag…"
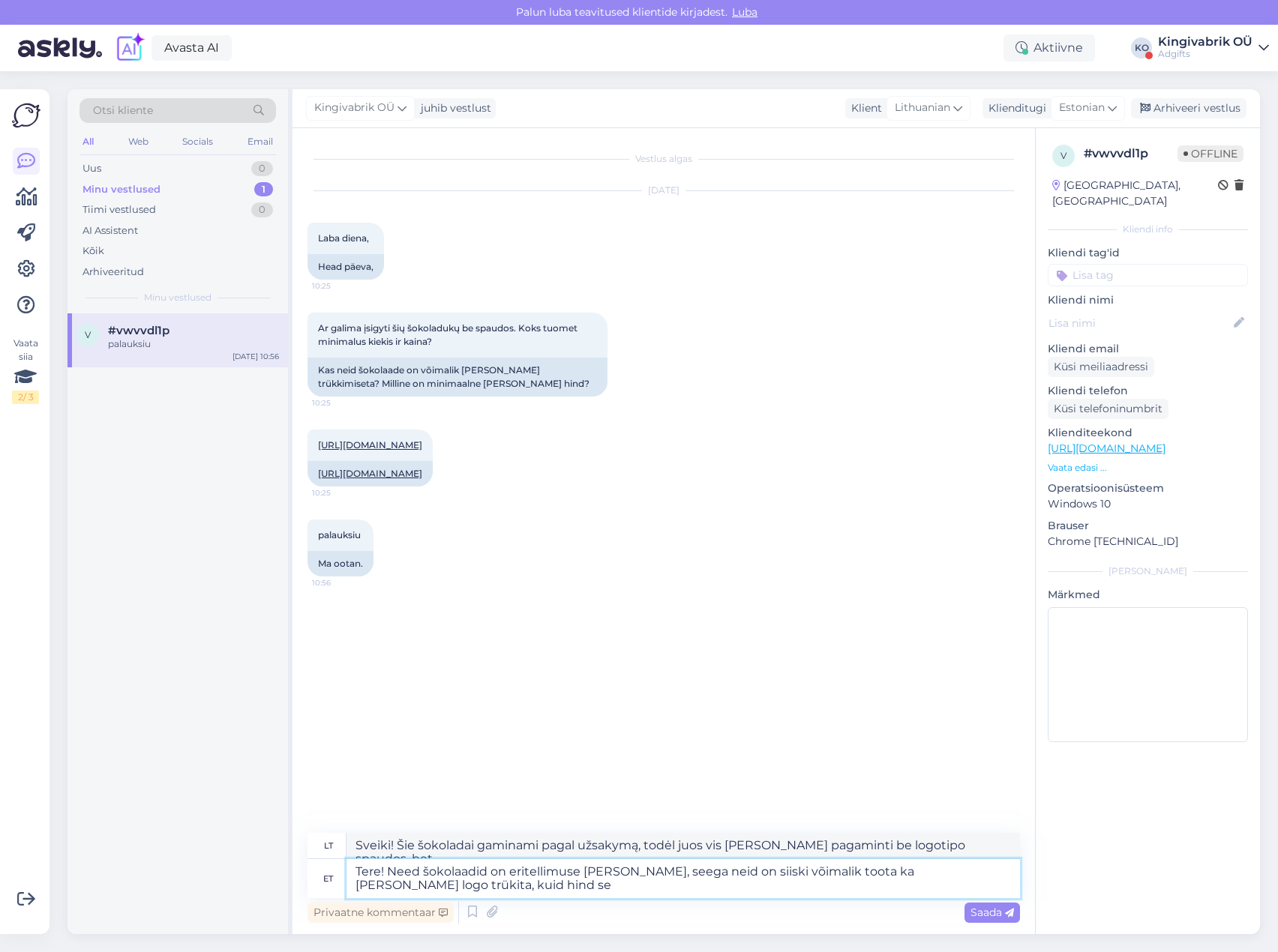
type textarea "Tere! Need šokolaadid on eritellimuse [PERSON_NAME], seega neid on siiski võima…"
type textarea "Sveiki! Šie šokoladai gaminami pagal užsakymą, todėl juos vis [PERSON_NAME] pag…"
type textarea "Tere! Need šokolaadid on eritellimuse [PERSON_NAME], seega neid on siiski võima…"
type textarea "Sveiki! Šie šokoladai gaminami pagal užsakymą, todėl juos vis [PERSON_NAME] pag…"
type textarea "Tere! Need šokolaadid on eritellimuse [PERSON_NAME], seega neid on siiski võima…"
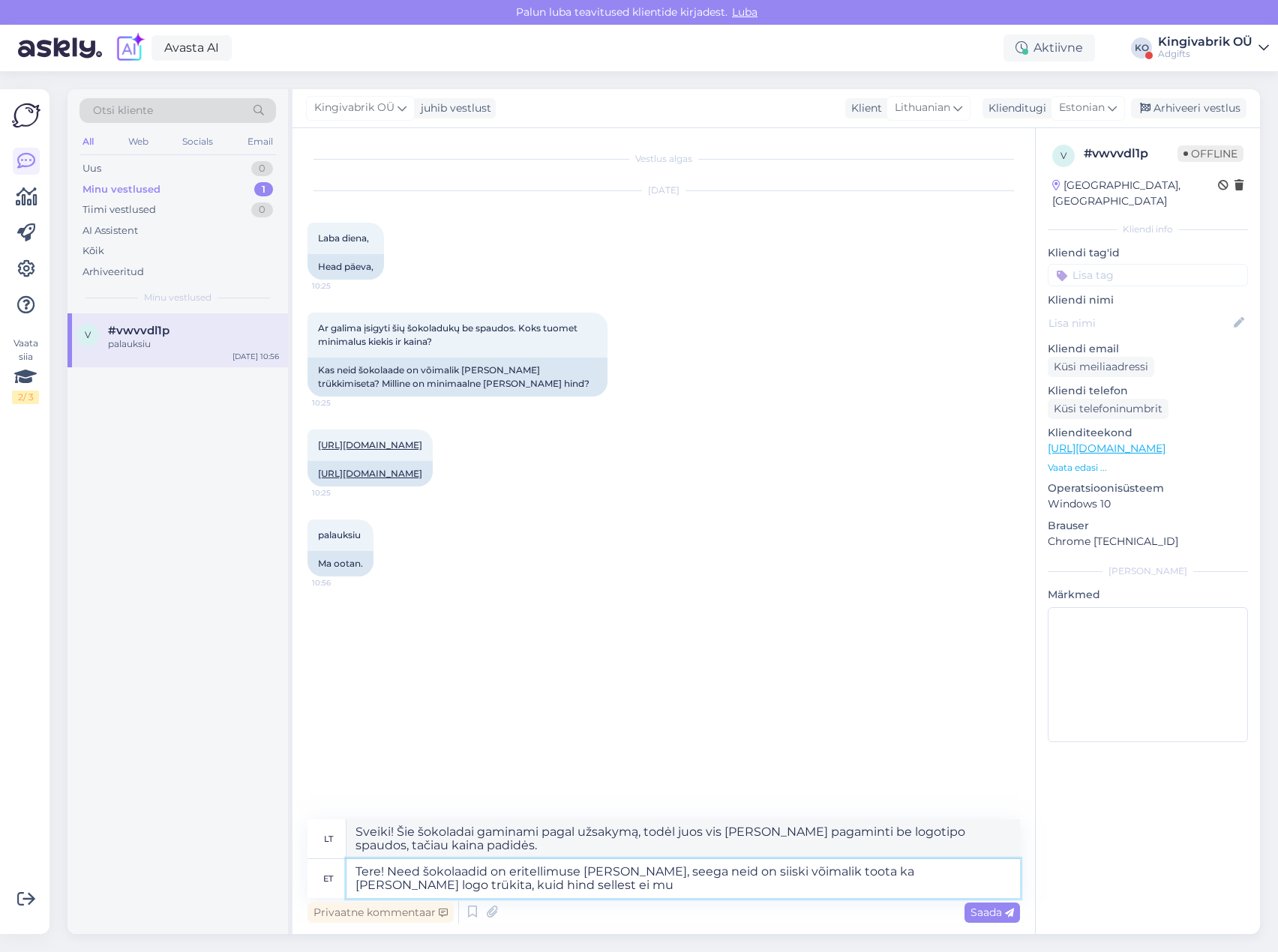
type textarea "Sveiki! Šie šokoladai gaminami pagal užsakymą, todėl juos vis [PERSON_NAME] pag…"
type textarea "Tere! Need šokolaadid on eritellimuse [PERSON_NAME], seega neid on siiski võima…"
type textarea "Sveiki! Šie šokoladai gaminami pagal užsakymą, todėl juos vis [PERSON_NAME] pag…"
type textarea "Tere! Need šokolaadid on eritellimuse [PERSON_NAME], seega neid on siiski võima…"
type textarea "Sveiki! Šie šokoladai gaminami pagal užsakymą, todėl juos vis [PERSON_NAME] gam…"
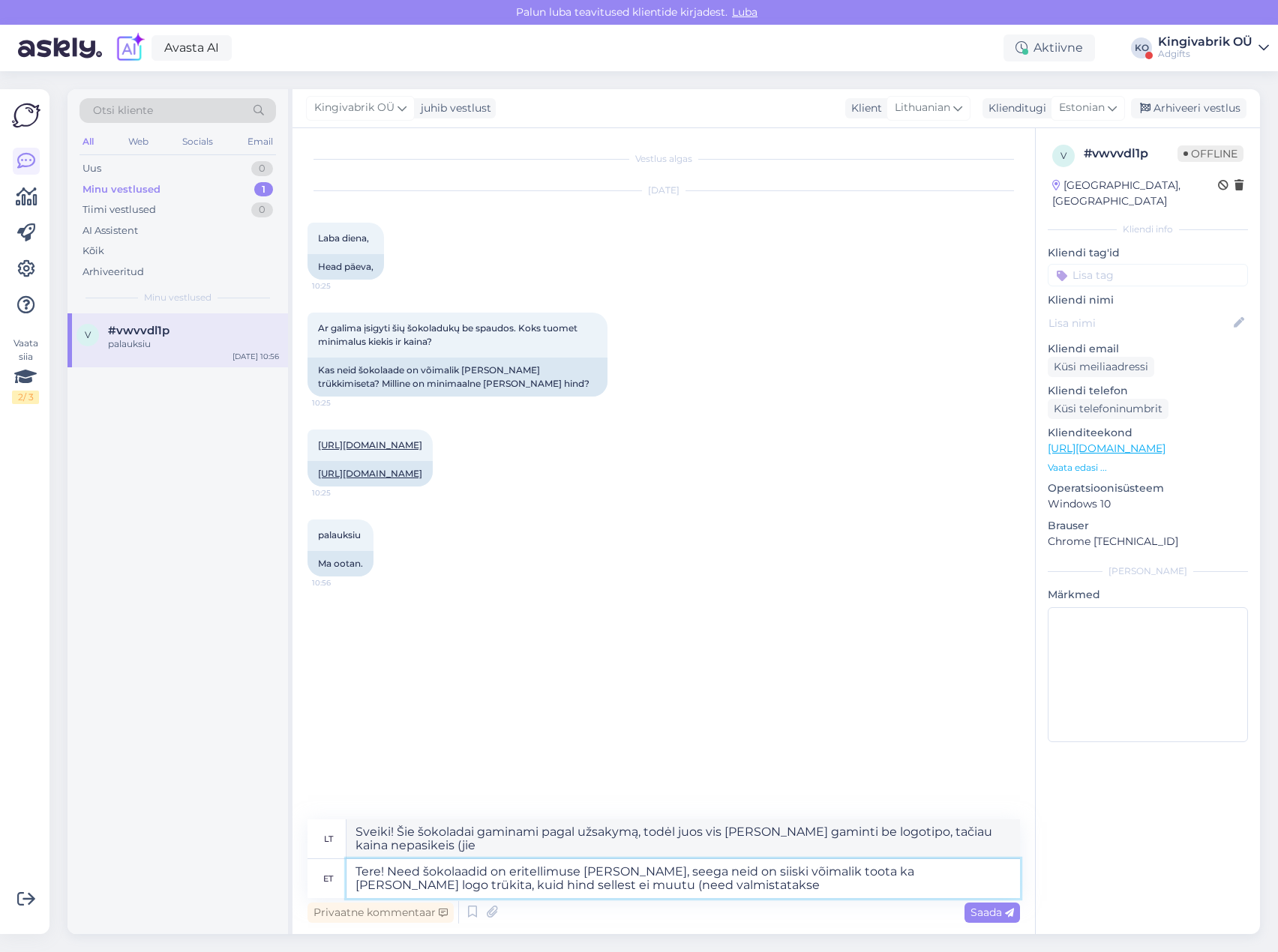
type textarea "Tere! Need šokolaadid on eritellimuse [PERSON_NAME], seega neid on siiski võima…"
type textarea "Sveiki! Šie šokoladai gaminami pagal užsakymą, todėl juos vis [PERSON_NAME] gam…"
type textarea "Tere! Need šokolaadid on eritellimuse [PERSON_NAME], seega neid on siiski võima…"
type textarea "Sveiki! Šie šokoladai gaminami pagal užsakymą, todėl juos vis [PERSON_NAME] gam…"
type textarea "Tere! Need šokolaadid on eritellimuse [PERSON_NAME], seega neid on siiski võima…"
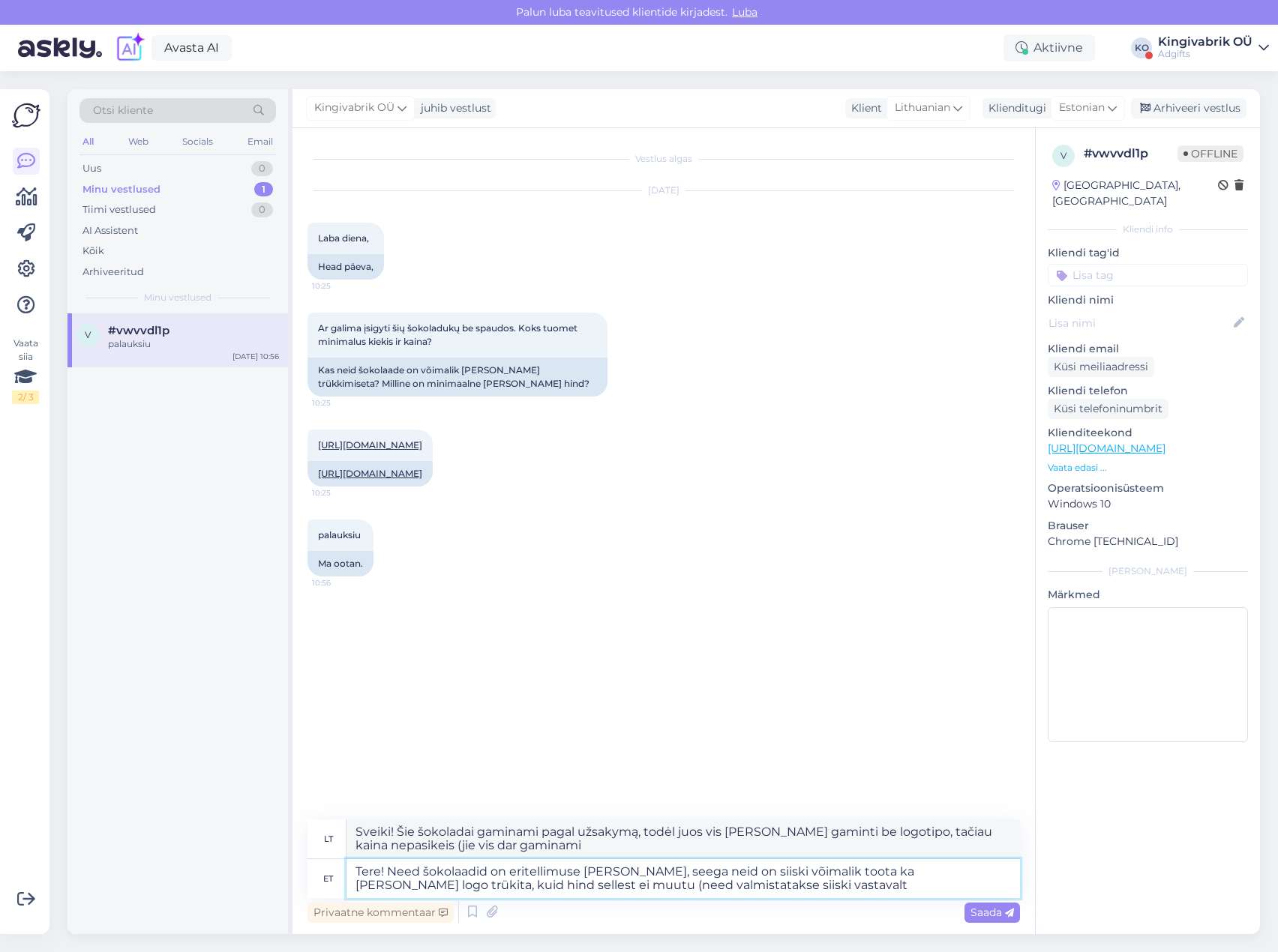
type textarea "Sveiki! Šie šokoladai gaminami pagal užsakymą, todėl jie vis dar gali būti gami…"
type textarea "Tere! Need šokolaadid on eritellimuse [PERSON_NAME], seega neid on siiski võima…"
type textarea "Sveiki! Šie šokoladai gaminami pagal užsakymą, todėl juos vis [PERSON_NAME] gam…"
type textarea "Tere! Need šokolaadid on eritellimuse [PERSON_NAME], seega neid on siiski võima…"
type textarea "Sveiki! Šie šokoladai gaminami pagal užsakymą, todėl juos ir toliau galima gami…"
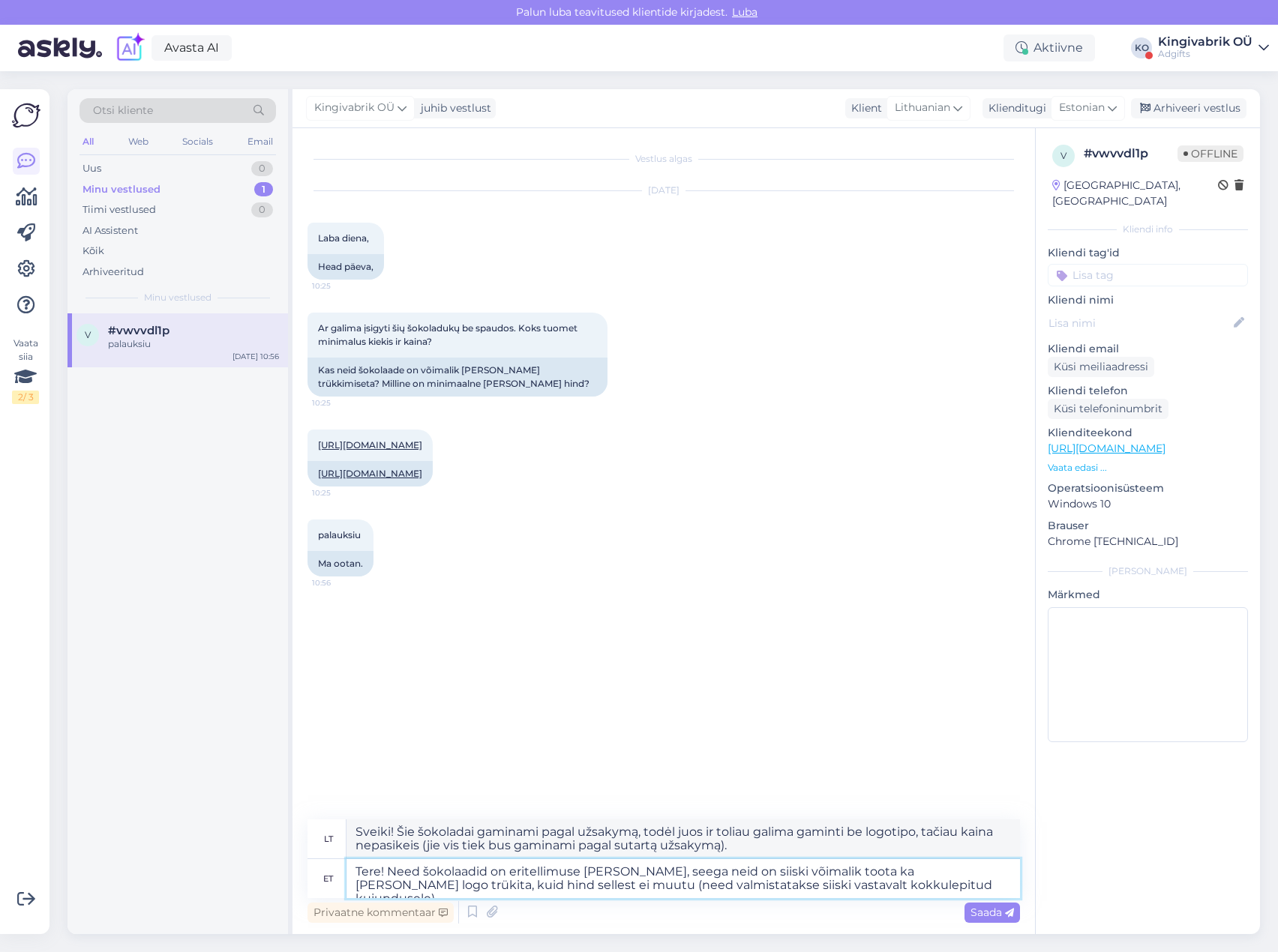
type textarea "Tere! Need šokolaadid on eritellimuse [PERSON_NAME], seega neid on siiski võima…"
type textarea "Sveiki! Šie šokoladai gaminami pagal užsakymą, todėl juos vis [PERSON_NAME] pag…"
type textarea "Tere! Need šokolaadid on eritellimuse [PERSON_NAME], seega neid on siiski võima…"
type textarea "Sveiki! Šie šokoladai gaminami pagal užsakymą, todėl juos ir toliau galima gami…"
type textarea "Tere! Need šokolaadid on eritellimuse [PERSON_NAME], seega neid on siiski võima…"
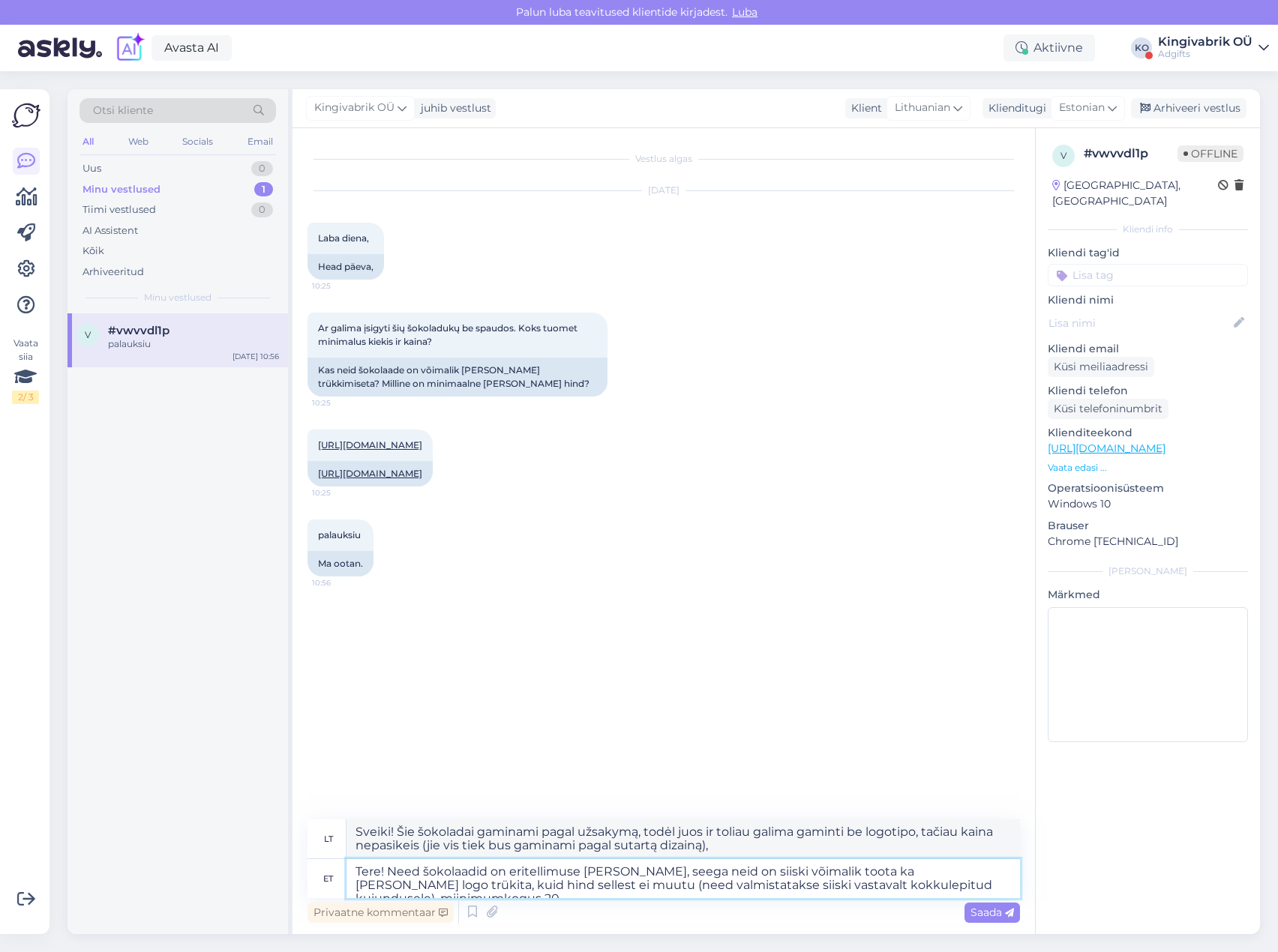
type textarea "Sveiki! Šie šokoladai gaminami pagal užsakymą, todėl juos vis [PERSON_NAME] gam…"
type textarea "Tere! Need šokolaadid on eritellimuse [PERSON_NAME], seega neid on siiski võima…"
type textarea "Sveiki! Šie šokoladai gaminami pagal užsakymą, todėl juos vis [PERSON_NAME] gam…"
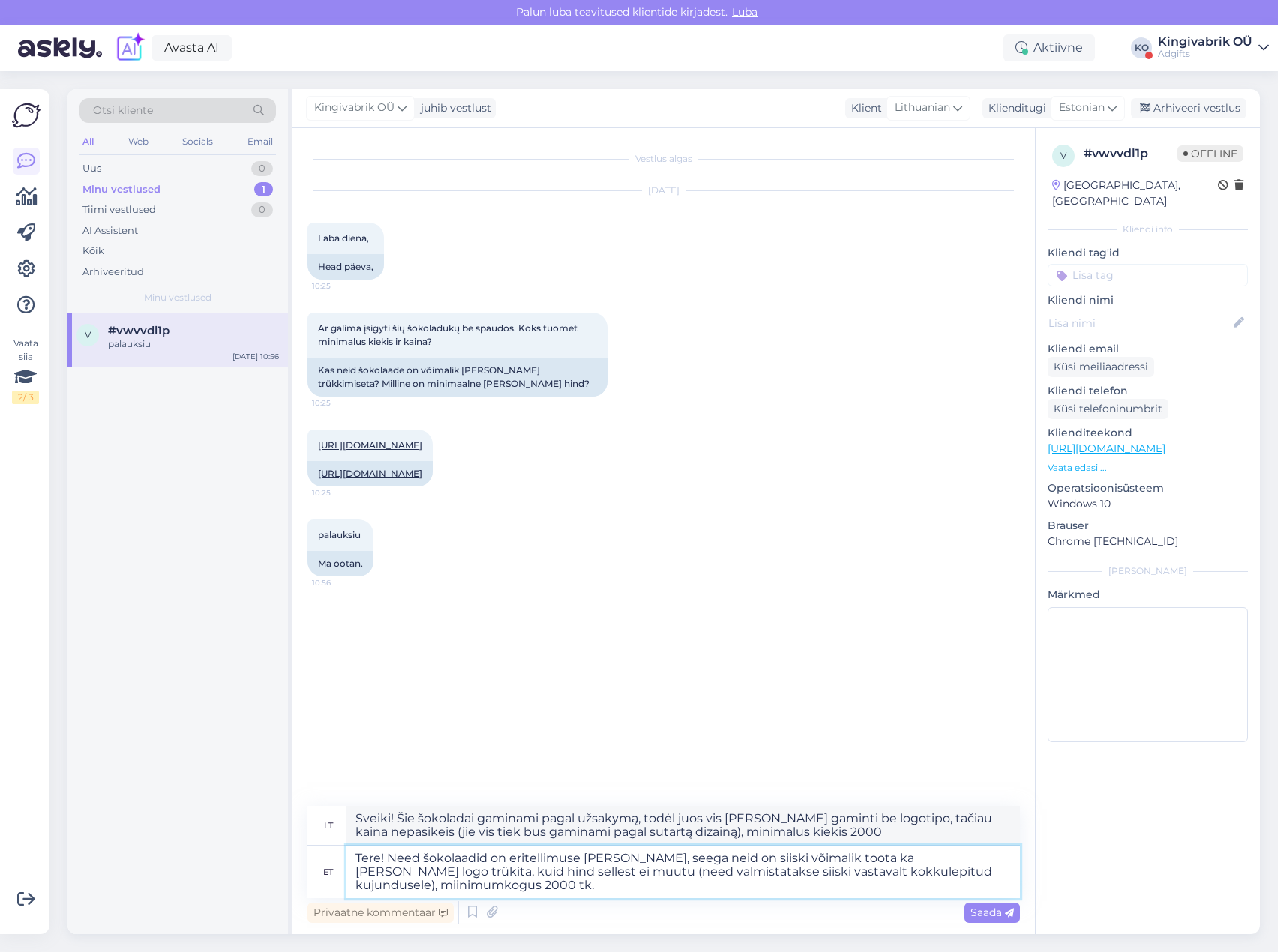
type textarea "Tere! Need šokolaadid on eritellimuse [PERSON_NAME], seega neid on siiski võima…"
type textarea "Sveiki! Šie šokoladai gaminami pagal užsakymą, todėl juos vis [PERSON_NAME] pag…"
type textarea "Tere! Need šokolaadid on eritellimuse [PERSON_NAME], seega neid on siiski võima…"
click at [988, 906] on span "Saada" at bounding box center [992, 912] width 44 height 13
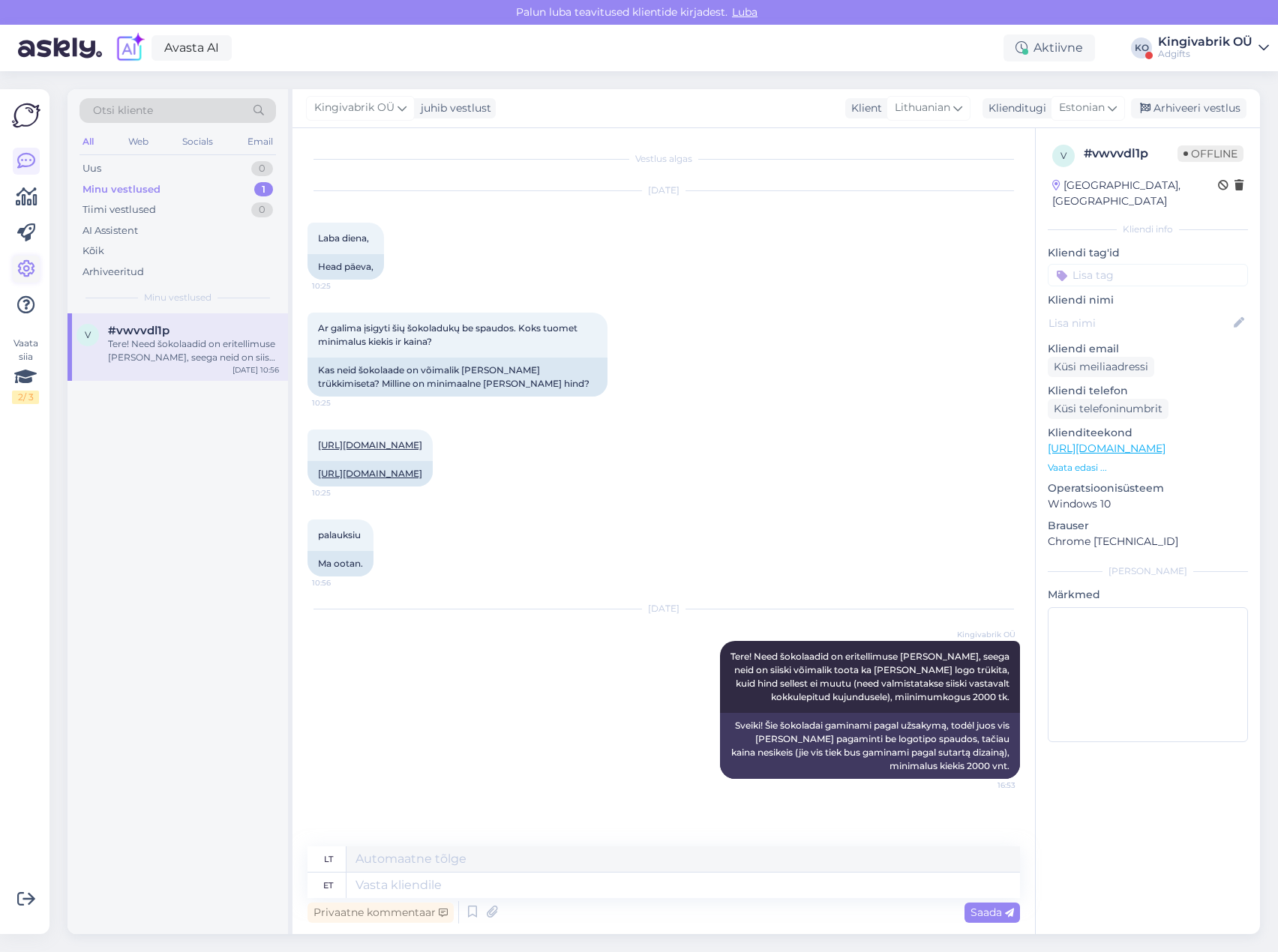
click at [24, 276] on icon at bounding box center [26, 269] width 18 height 18
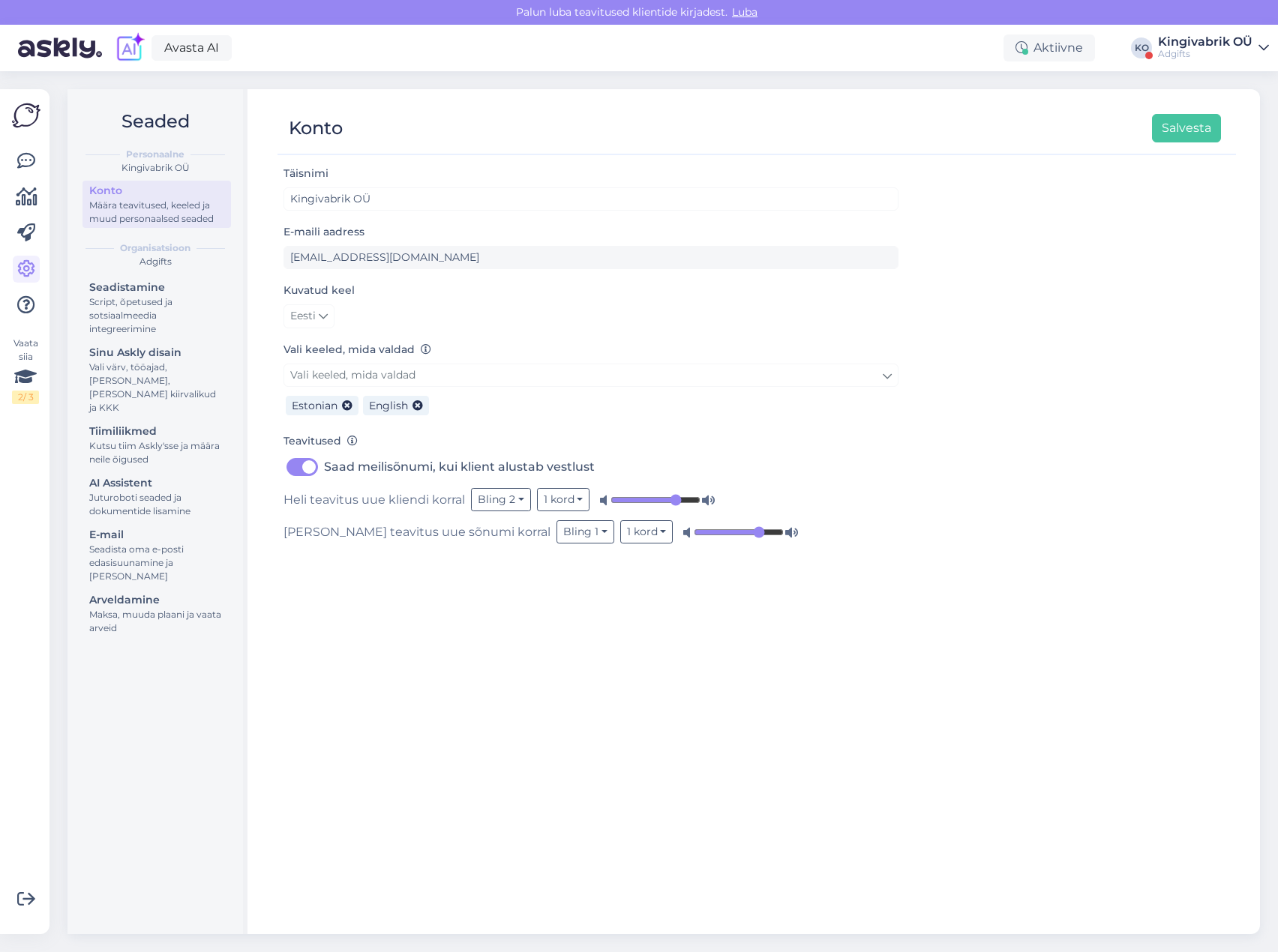
click at [1257, 51] on link "Kingivabrik OÜ Adgifts" at bounding box center [1213, 47] width 111 height 24
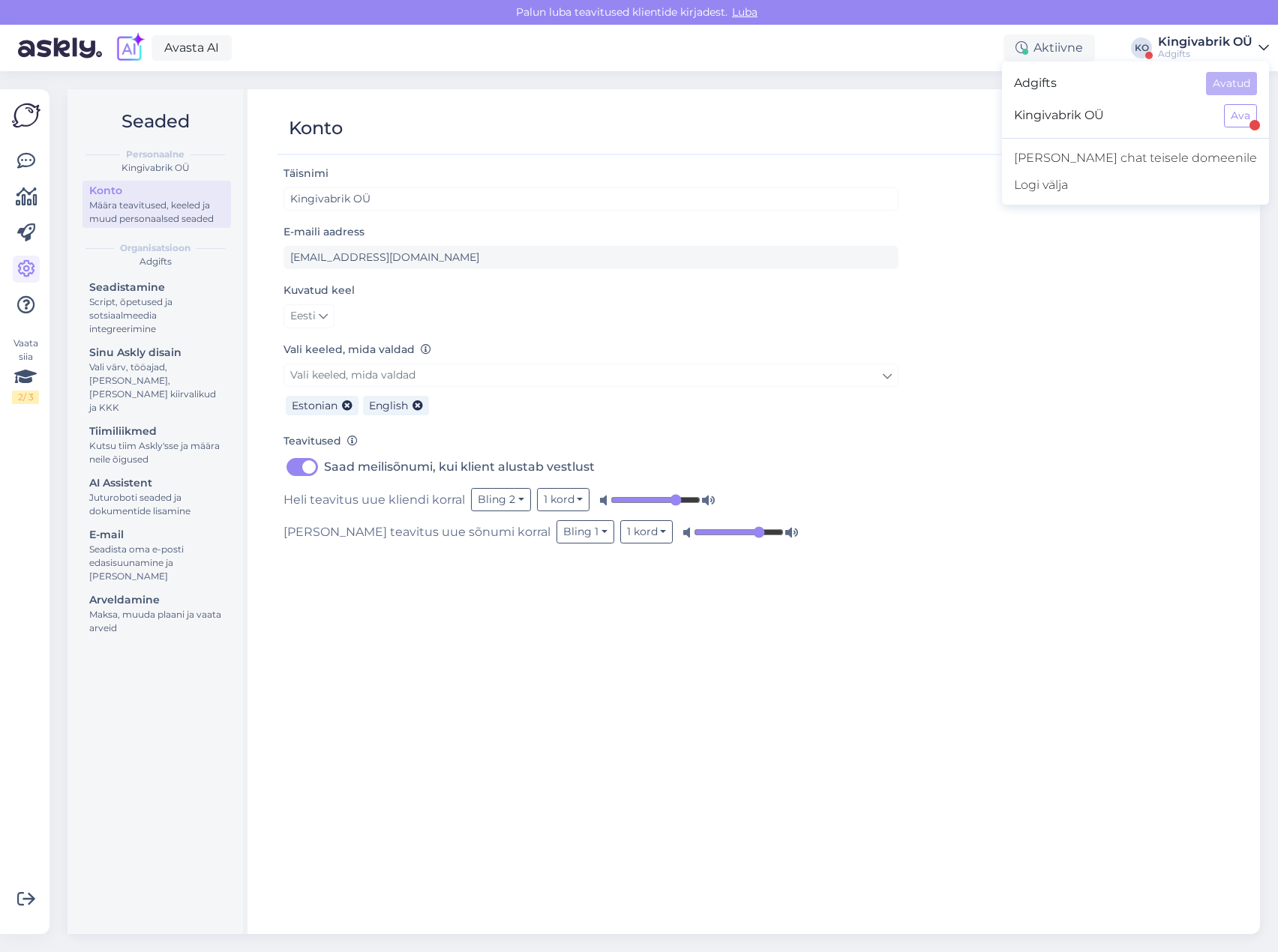
click at [961, 116] on div "Konto Salvesta" at bounding box center [749, 128] width 944 height 29
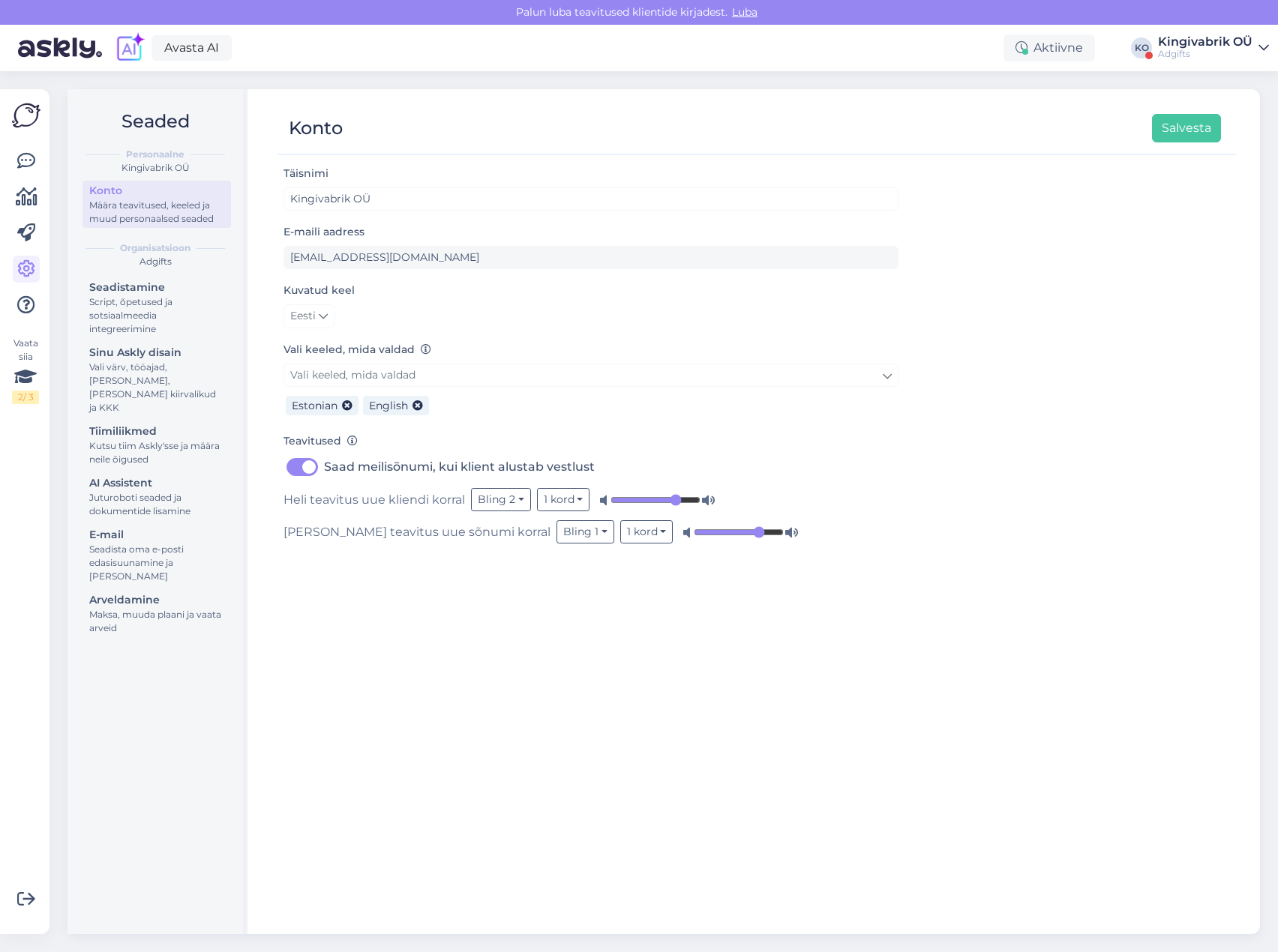
click at [959, 396] on div "Täisnimi Kingivabrik OÜ E-maili aadress [EMAIL_ADDRESS][DOMAIN_NAME] Kuvatud ke…" at bounding box center [756, 543] width 959 height 757
click at [1256, 43] on link "Kingivabrik OÜ Adgifts" at bounding box center [1213, 47] width 111 height 24
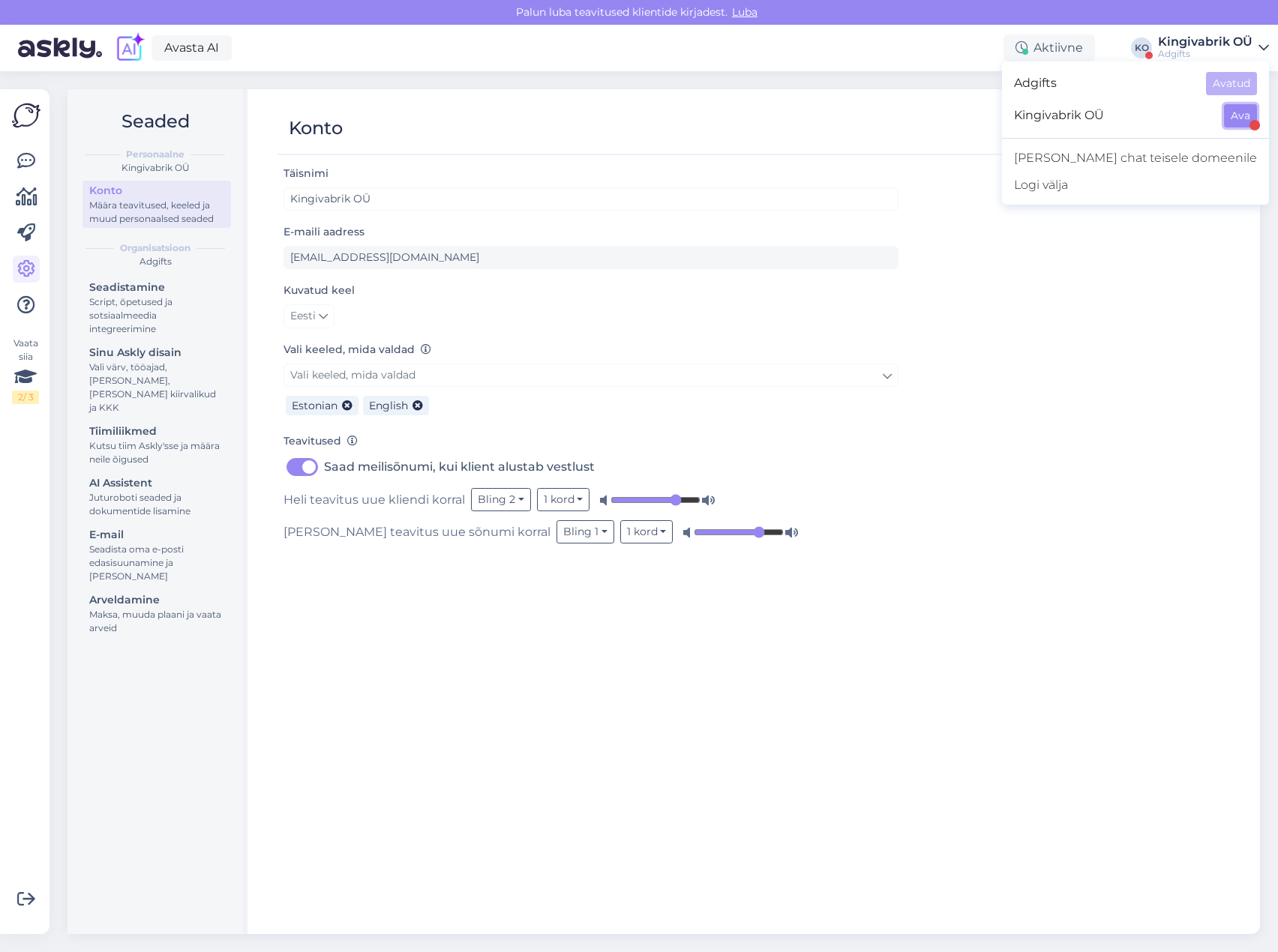
click at [1238, 118] on button "Ava" at bounding box center [1241, 116] width 33 height 23
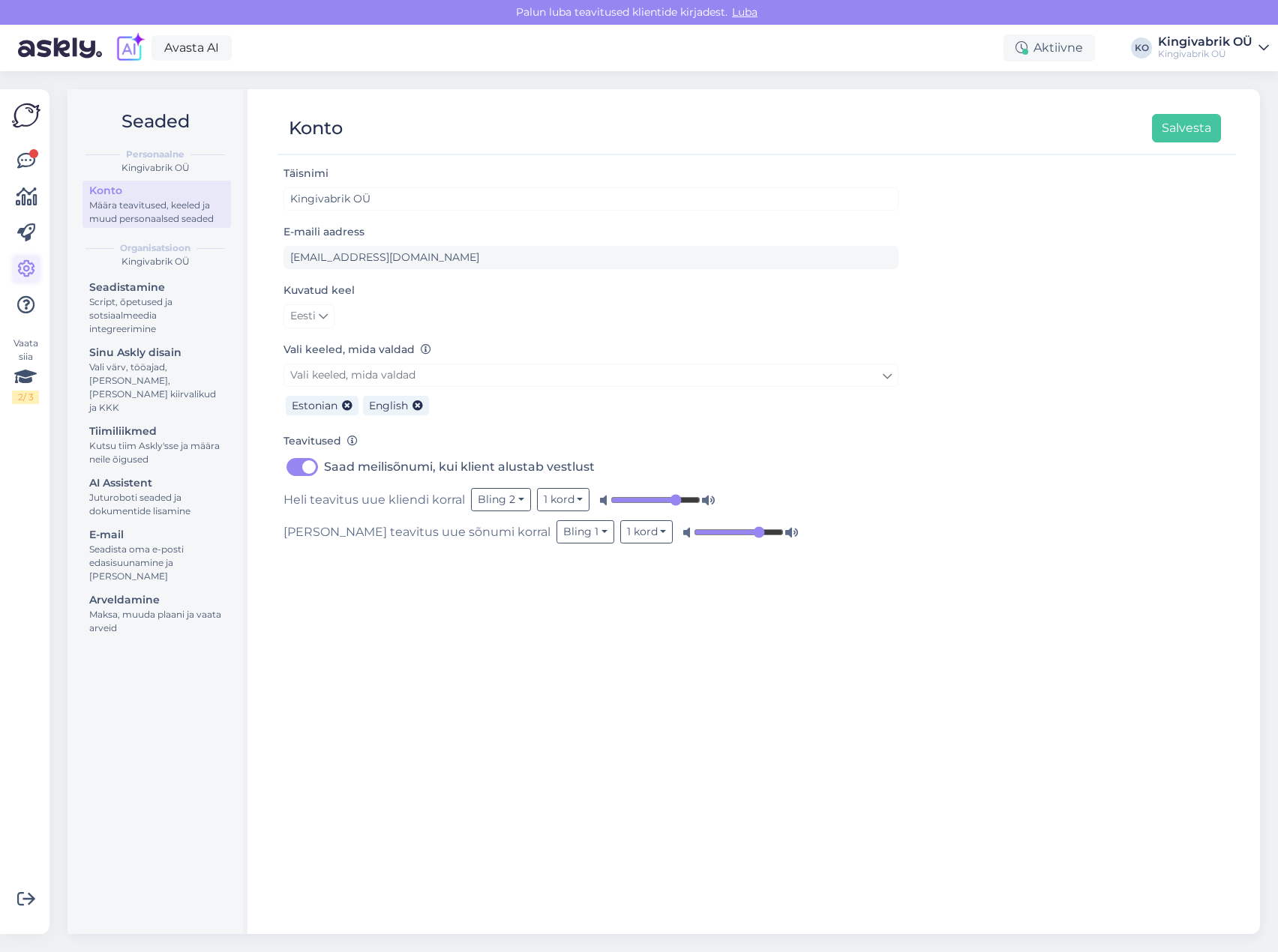
click at [33, 263] on icon at bounding box center [26, 269] width 18 height 18
click at [1210, 128] on button "Salvesta" at bounding box center [1186, 128] width 69 height 29
click at [1262, 51] on icon at bounding box center [1263, 47] width 10 height 12
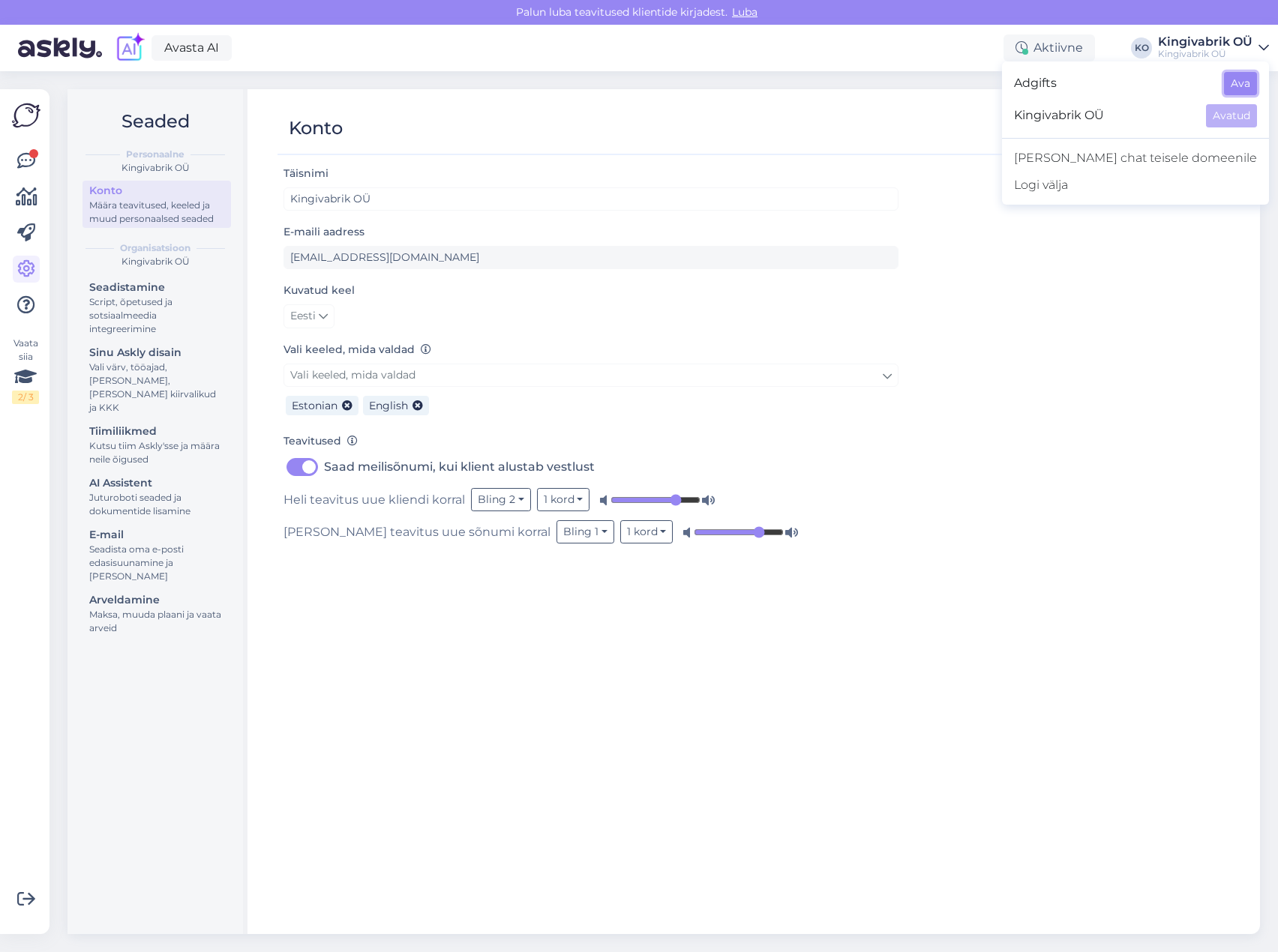
click at [1239, 86] on button "Ava" at bounding box center [1241, 83] width 33 height 23
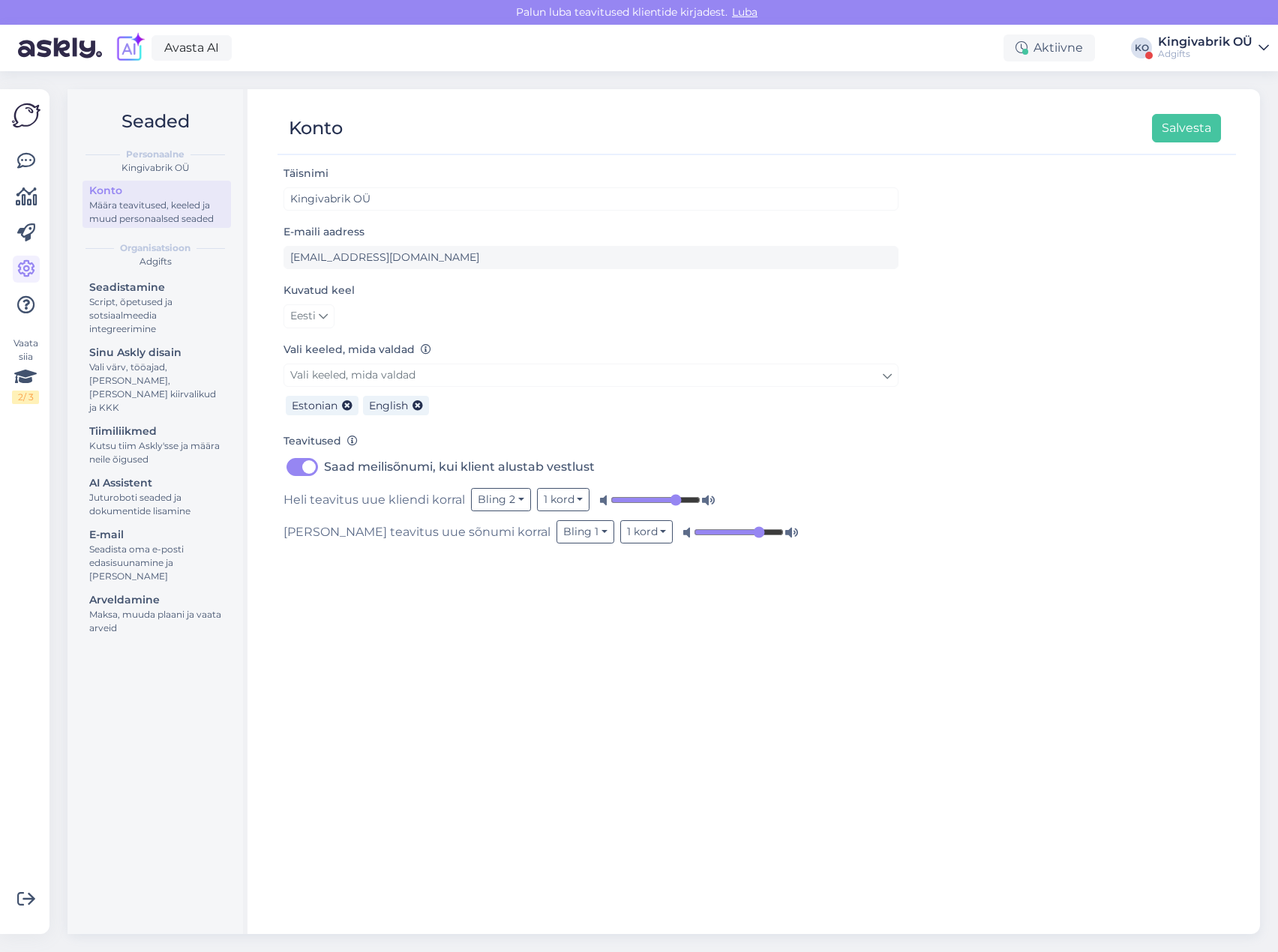
click at [175, 206] on div "Määra teavitused, keeled ja muud personaalsed seaded" at bounding box center [157, 212] width 135 height 27
click at [178, 298] on div "Script, õpetused ja sotsiaalmeedia integreerimine" at bounding box center [157, 315] width 135 height 40
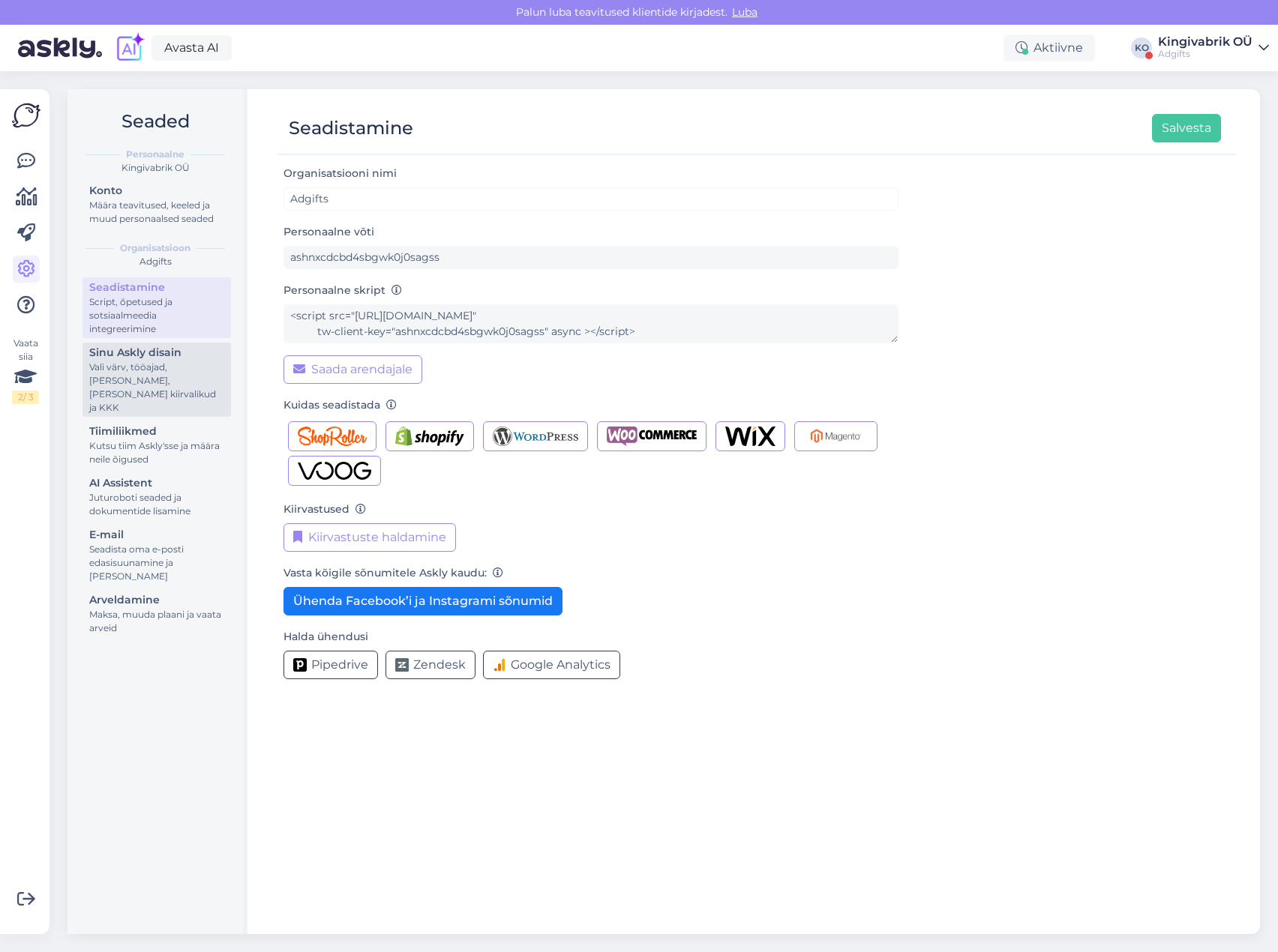
click at [124, 359] on div "Sinu Askly disain" at bounding box center [157, 353] width 135 height 16
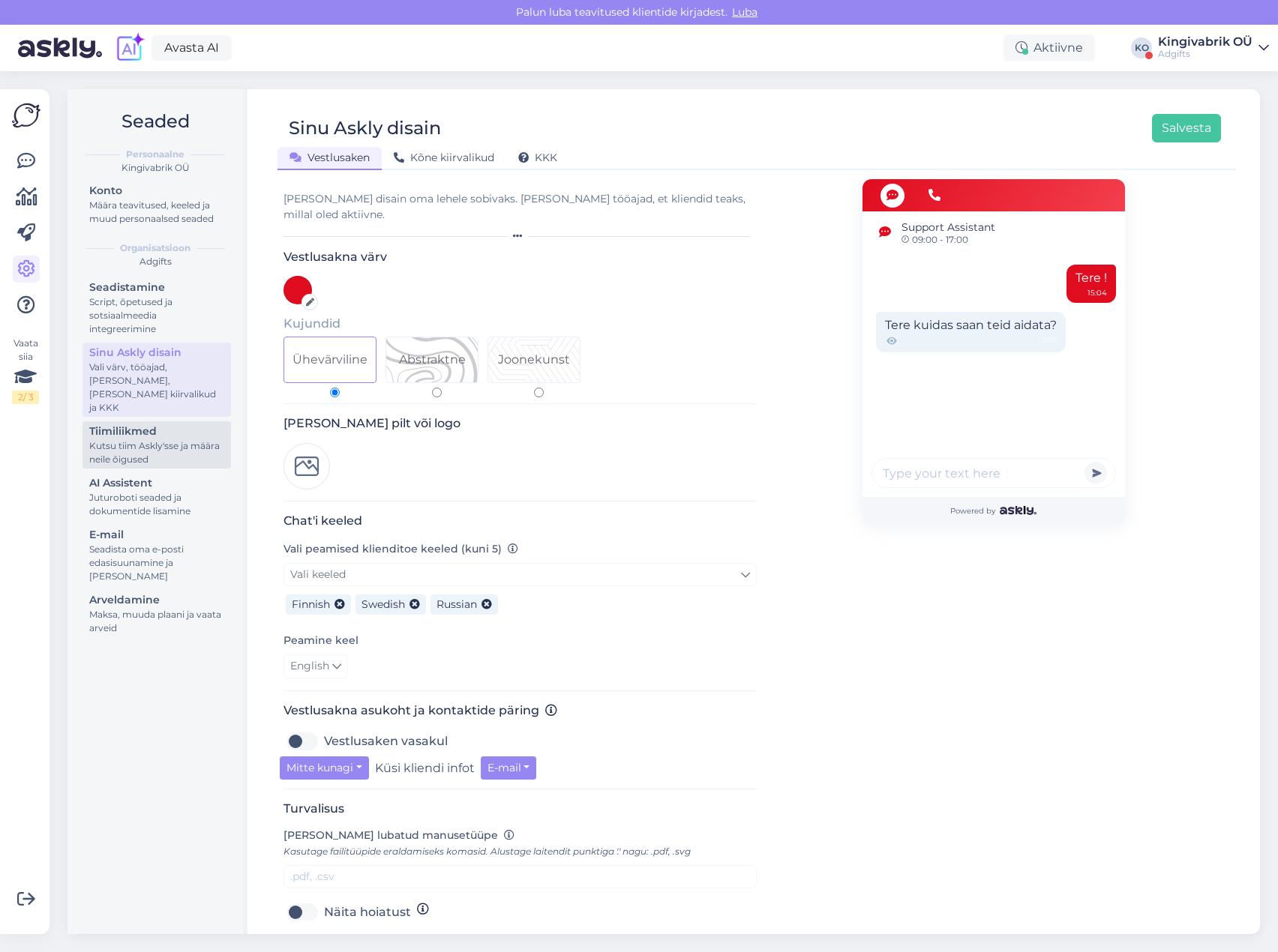
click at [153, 423] on div "Tiimiliikmed" at bounding box center [157, 431] width 135 height 16
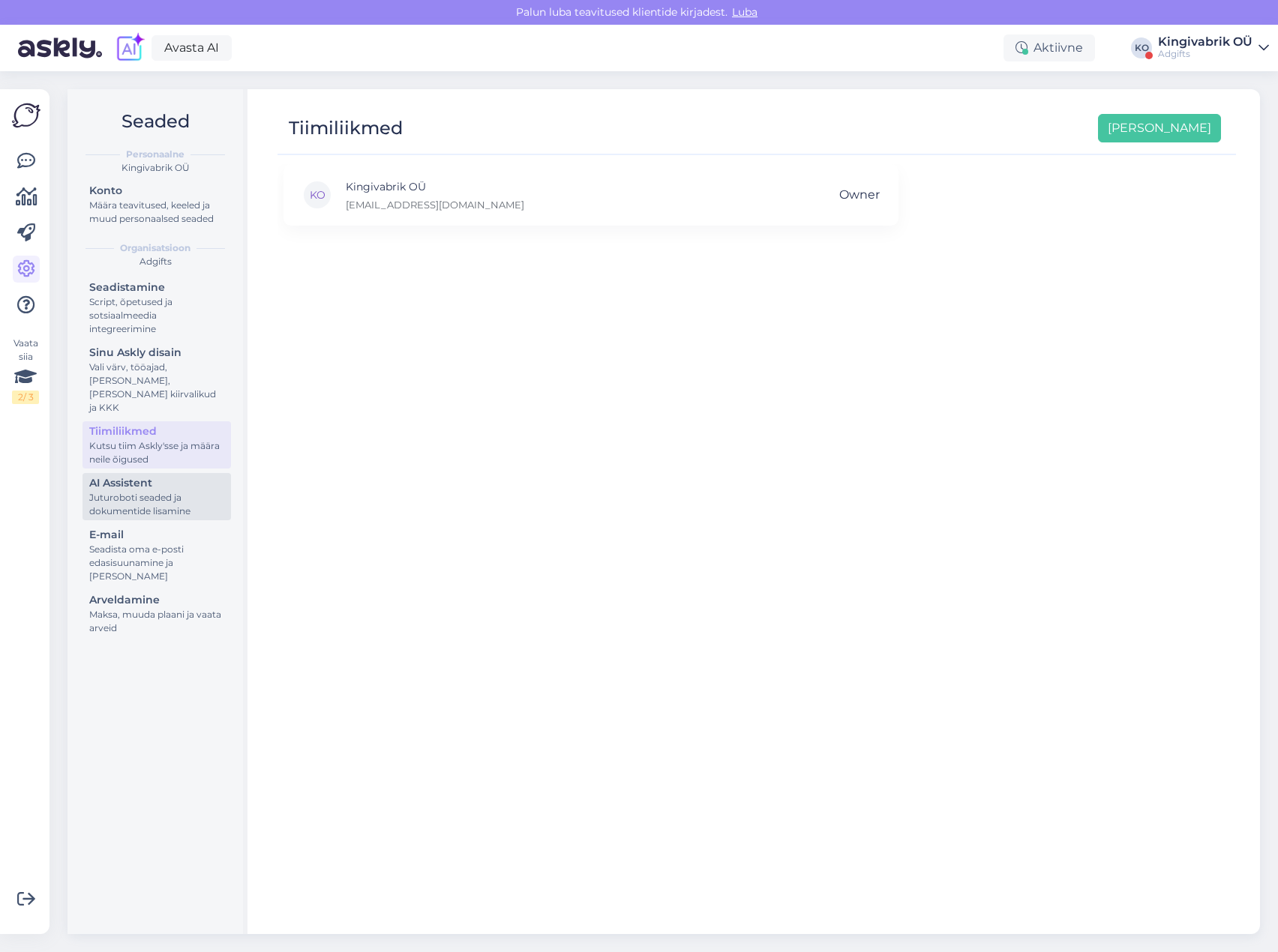
click at [147, 476] on div "AI Assistent" at bounding box center [157, 483] width 135 height 16
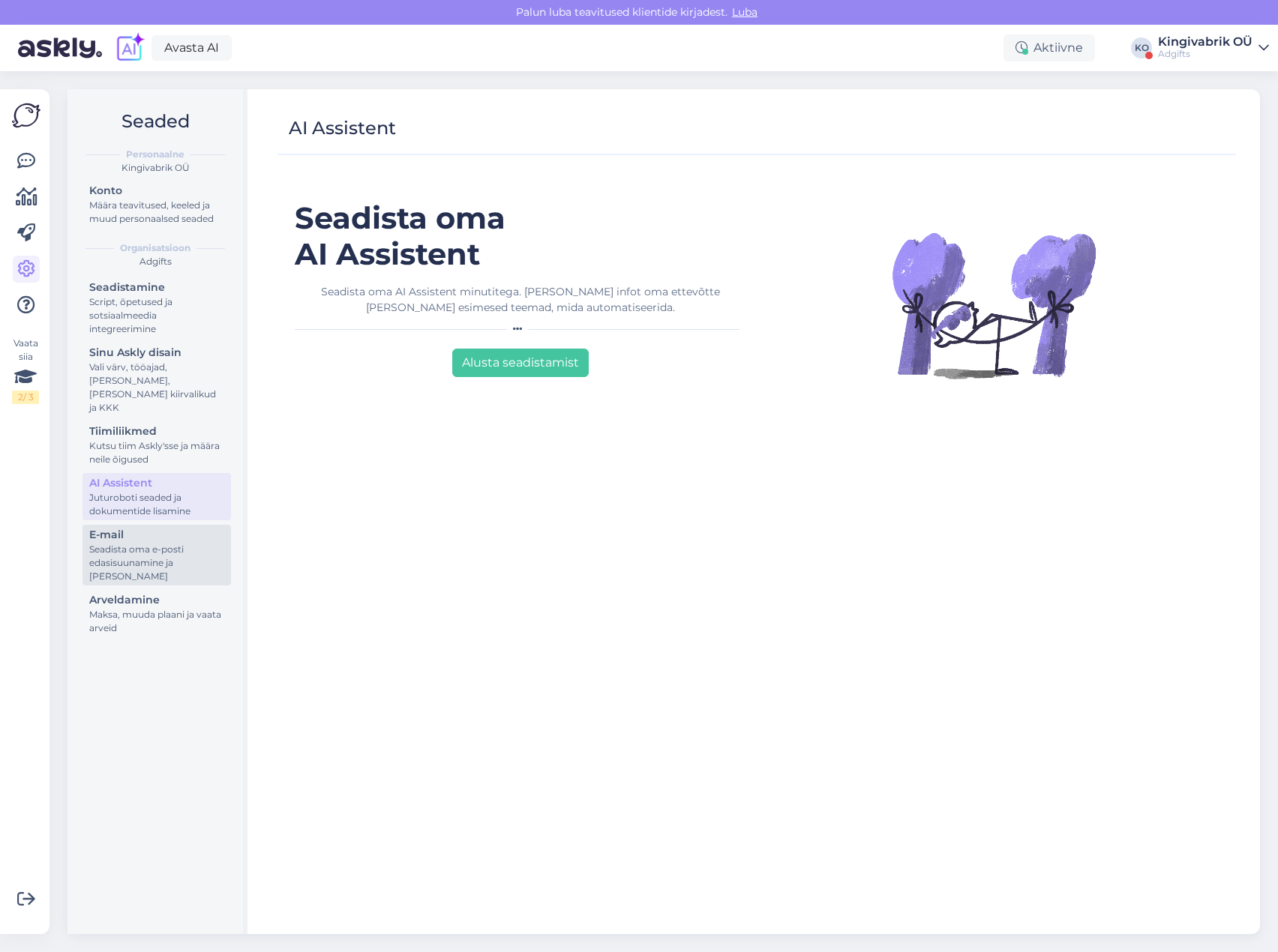
click at [153, 527] on div "E-mail" at bounding box center [157, 535] width 135 height 16
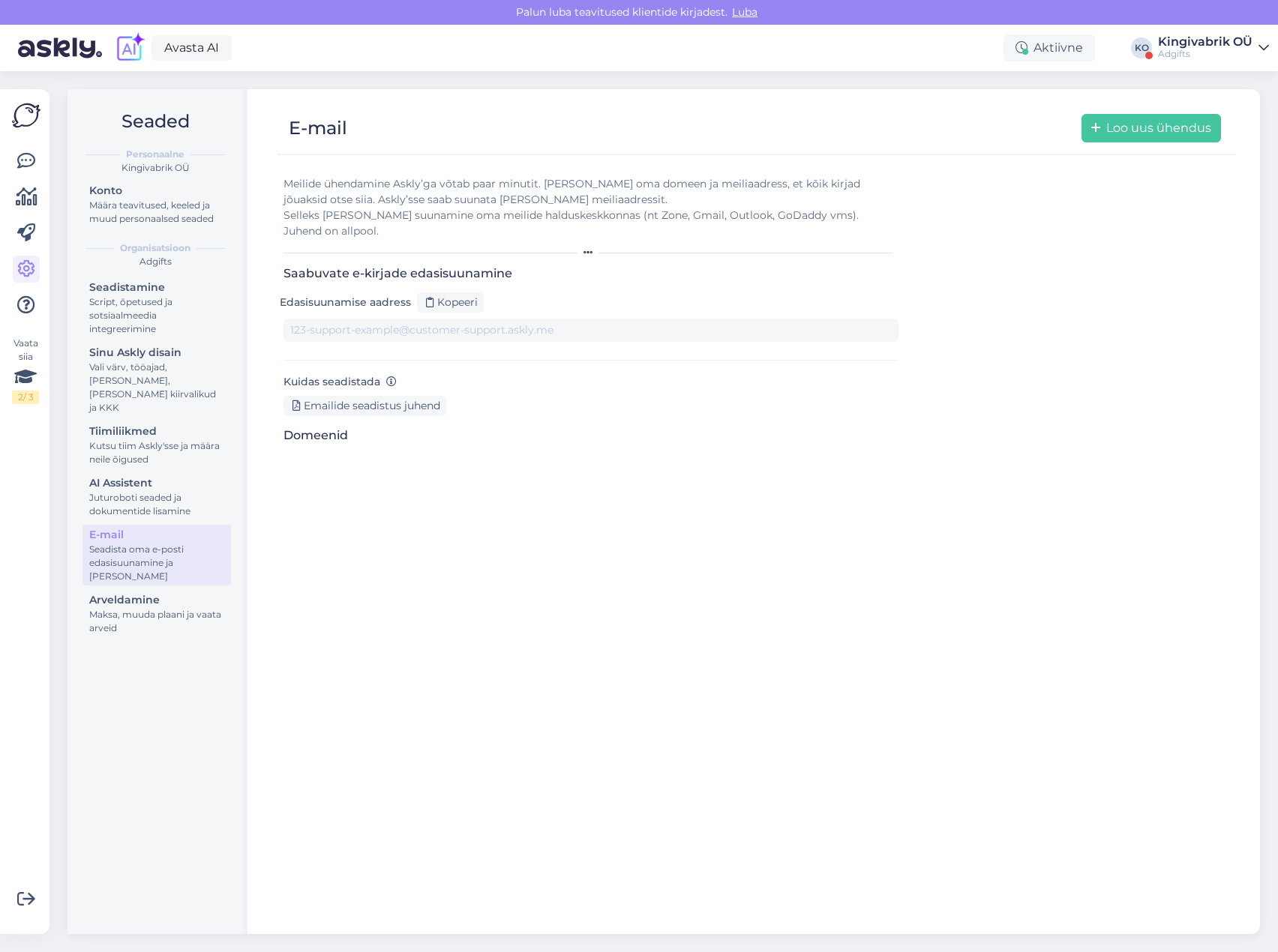
type input "[EMAIL_ADDRESS][DOMAIN_NAME][DOMAIN_NAME]"
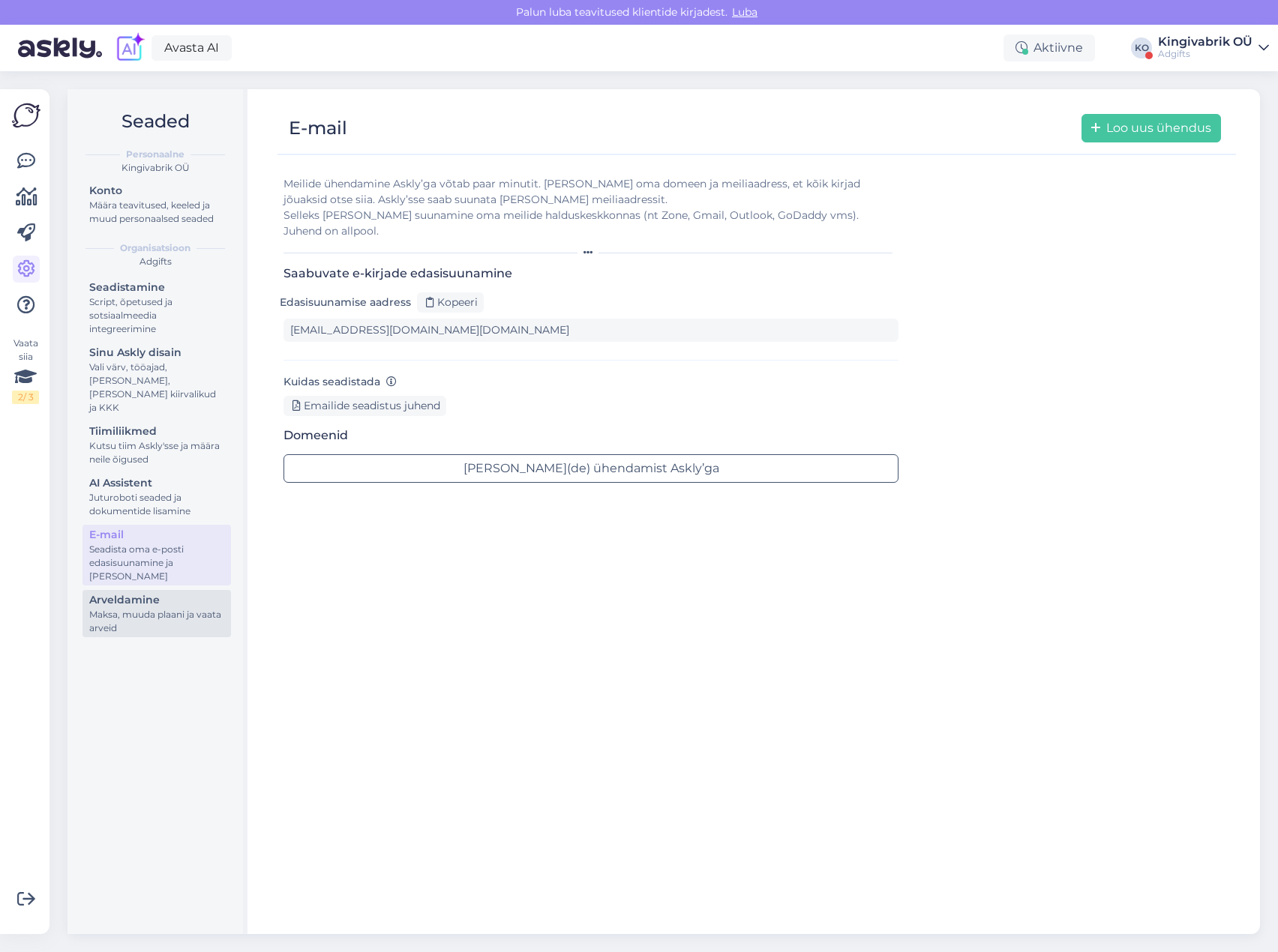
click at [185, 608] on div "Maksa, muuda plaani ja vaata arveid" at bounding box center [157, 621] width 135 height 27
